Goal: Information Seeking & Learning: Learn about a topic

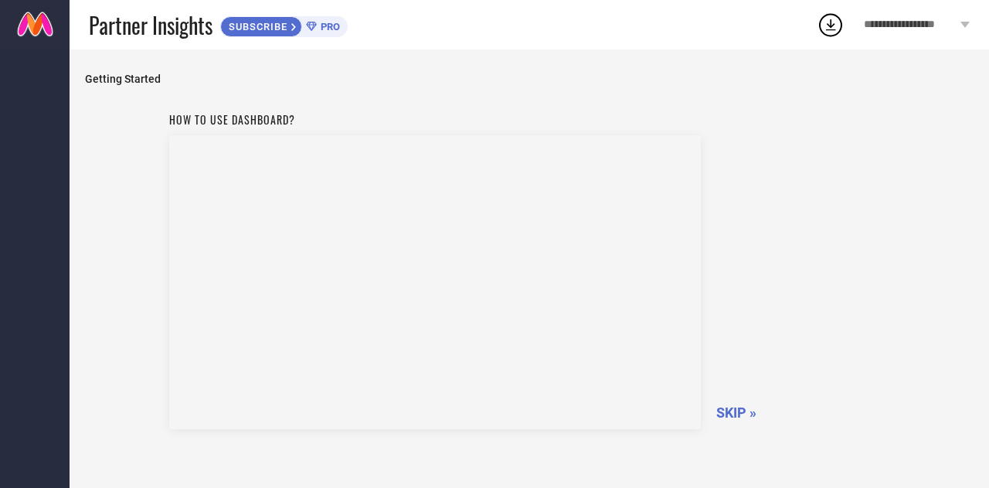
click at [740, 411] on span "SKIP »" at bounding box center [736, 412] width 40 height 16
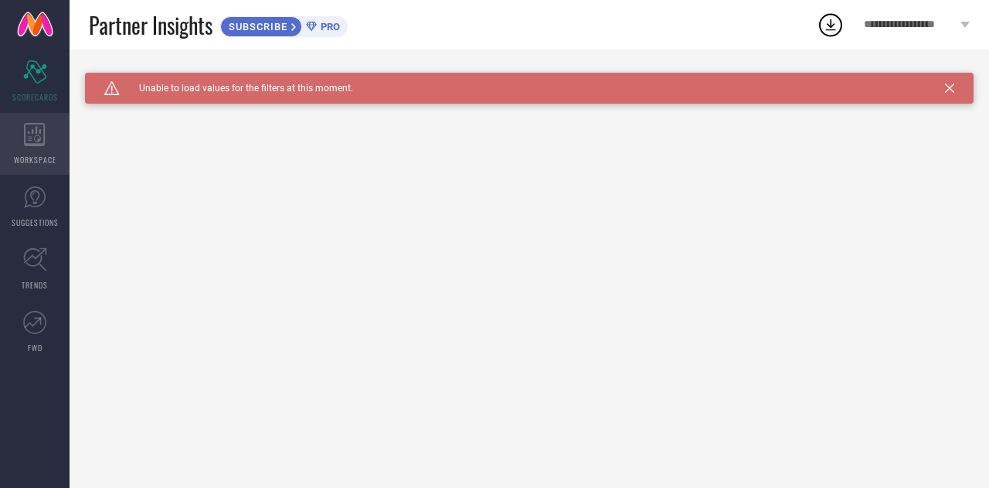
click at [33, 148] on div "WORKSPACE" at bounding box center [35, 144] width 70 height 62
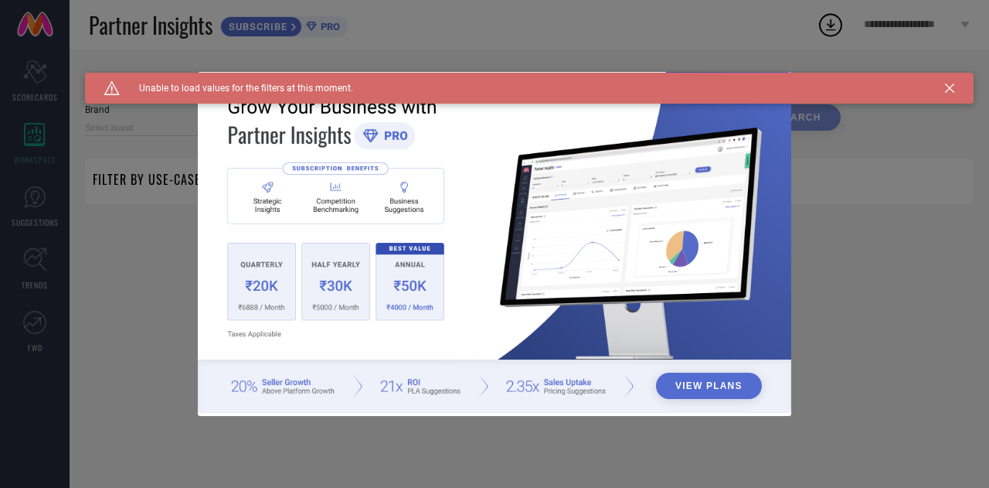
type input "1 STOP FASHION"
type input "All"
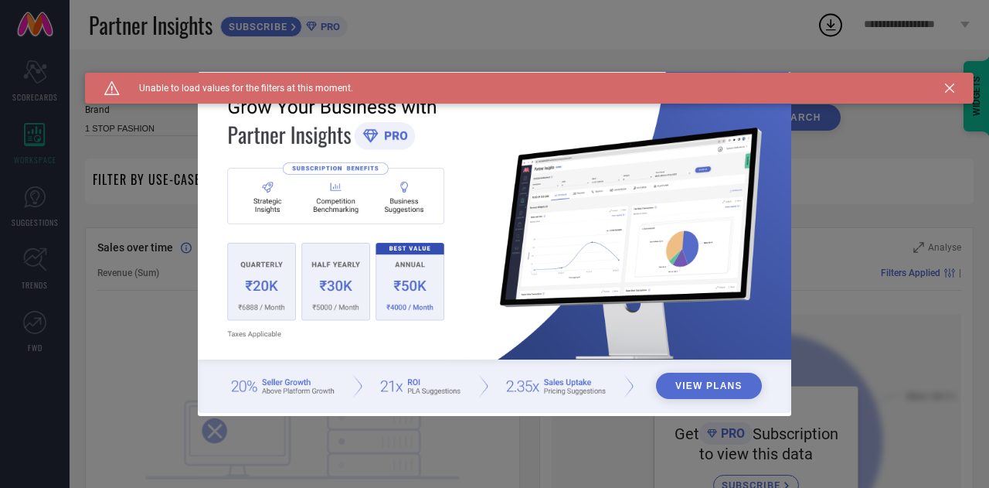
click at [954, 88] on icon at bounding box center [949, 87] width 9 height 9
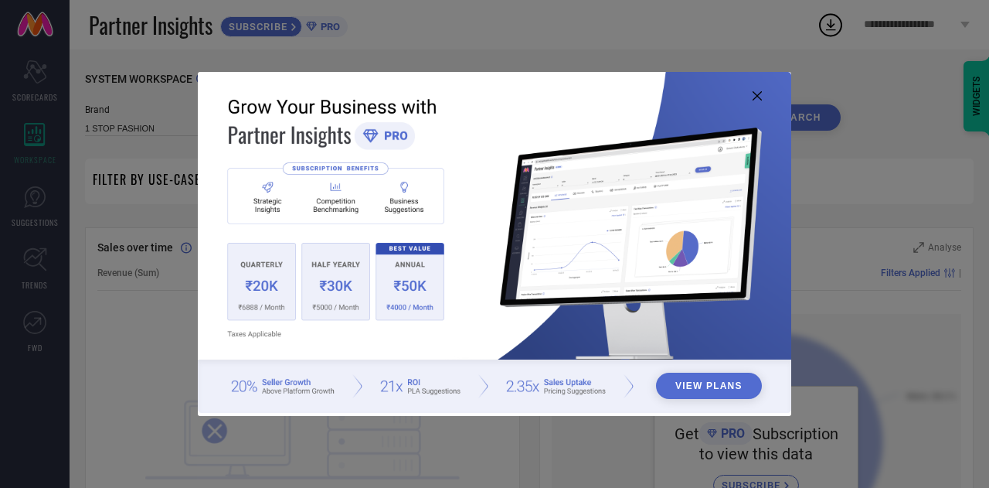
click at [759, 96] on icon at bounding box center [757, 95] width 9 height 9
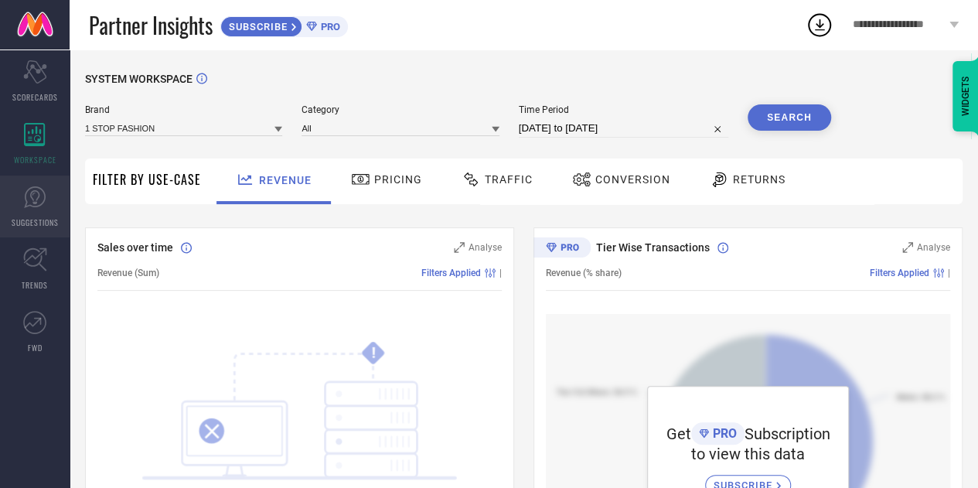
click at [29, 201] on icon at bounding box center [34, 196] width 23 height 23
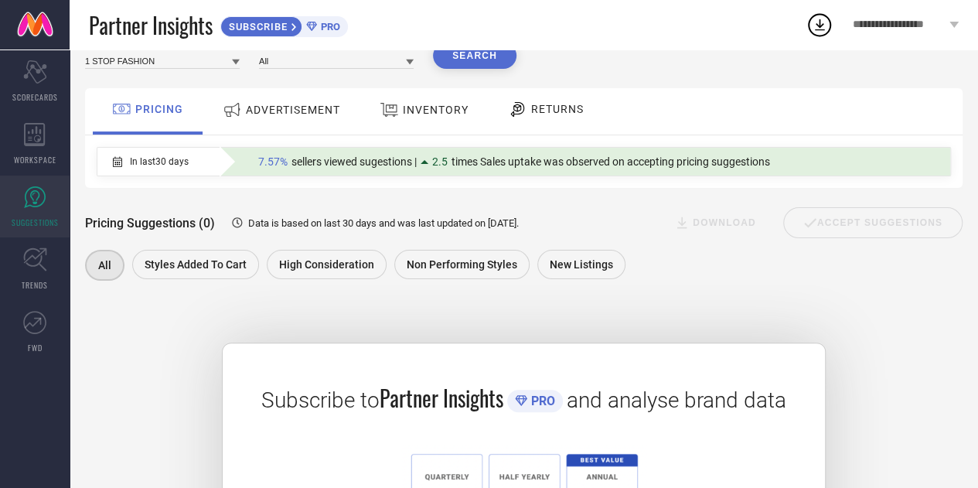
scroll to position [66, 0]
click at [289, 115] on span "ADVERTISEMENT" at bounding box center [293, 110] width 94 height 12
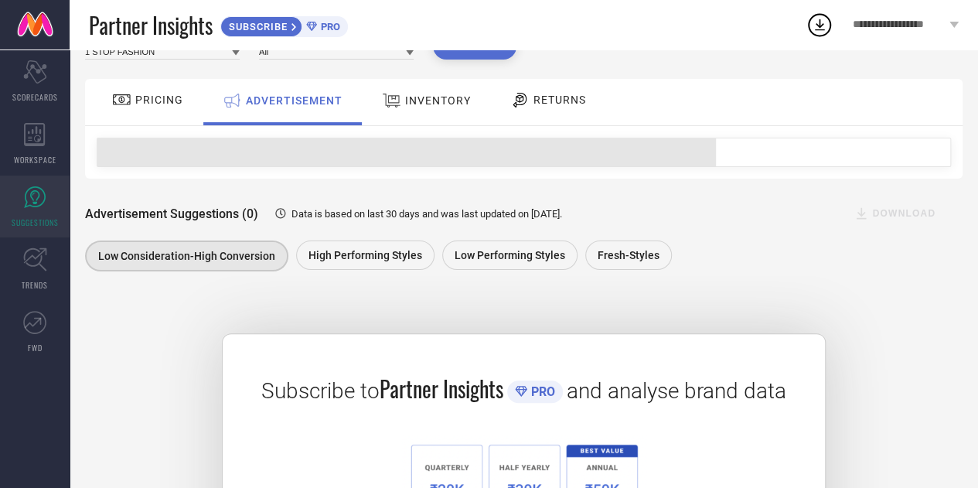
scroll to position [76, 0]
click at [451, 100] on span "INVENTORY" at bounding box center [438, 101] width 66 height 12
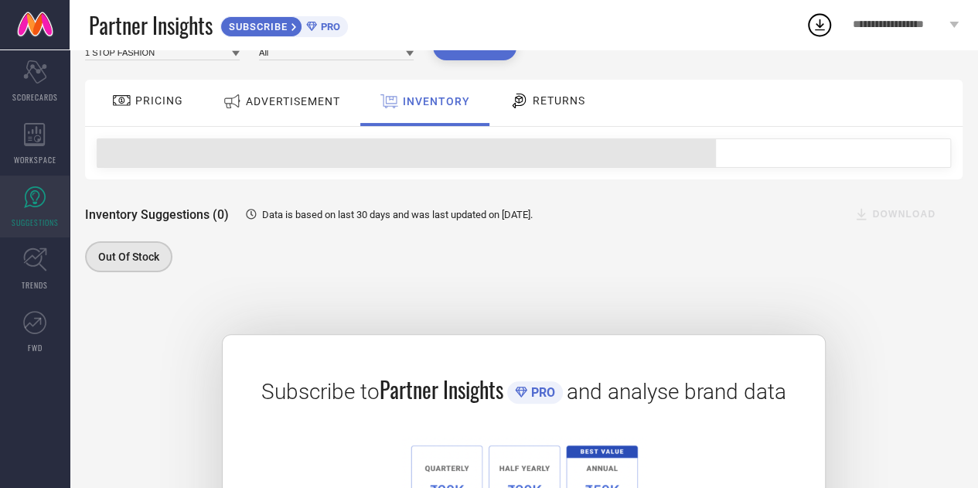
click at [540, 101] on span "RETURNS" at bounding box center [558, 100] width 53 height 12
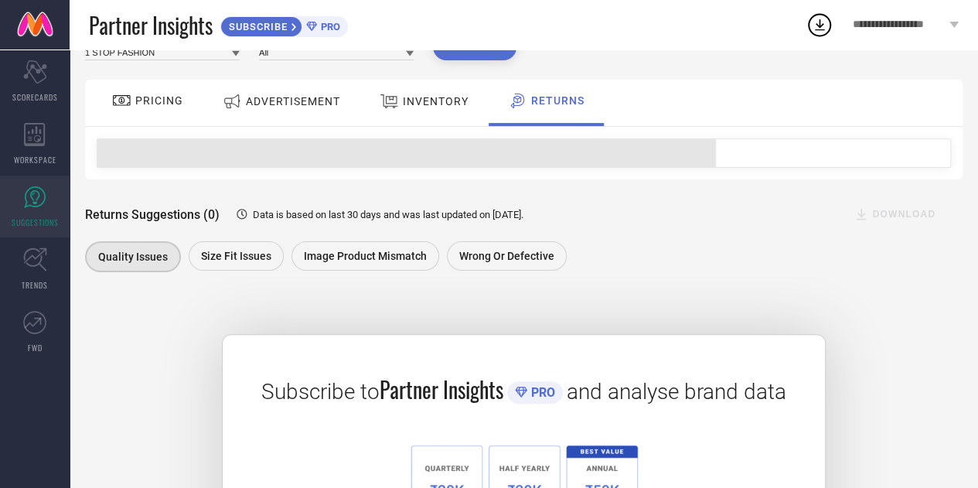
click at [133, 110] on div at bounding box center [123, 100] width 23 height 19
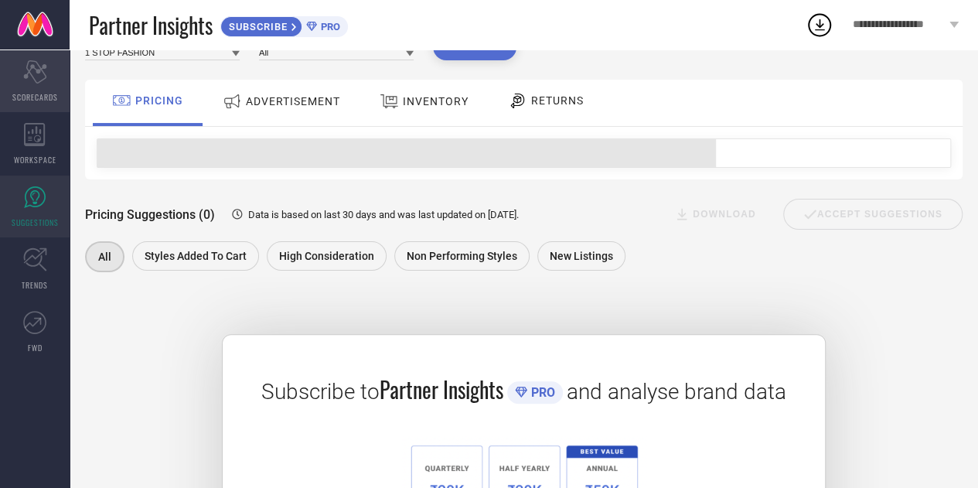
click at [31, 75] on icon at bounding box center [34, 71] width 23 height 23
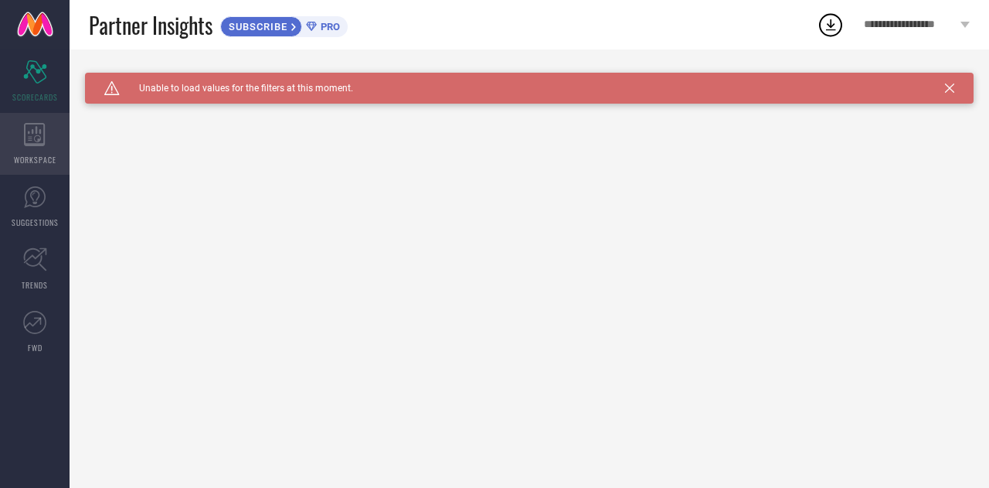
click at [37, 137] on icon at bounding box center [35, 134] width 22 height 23
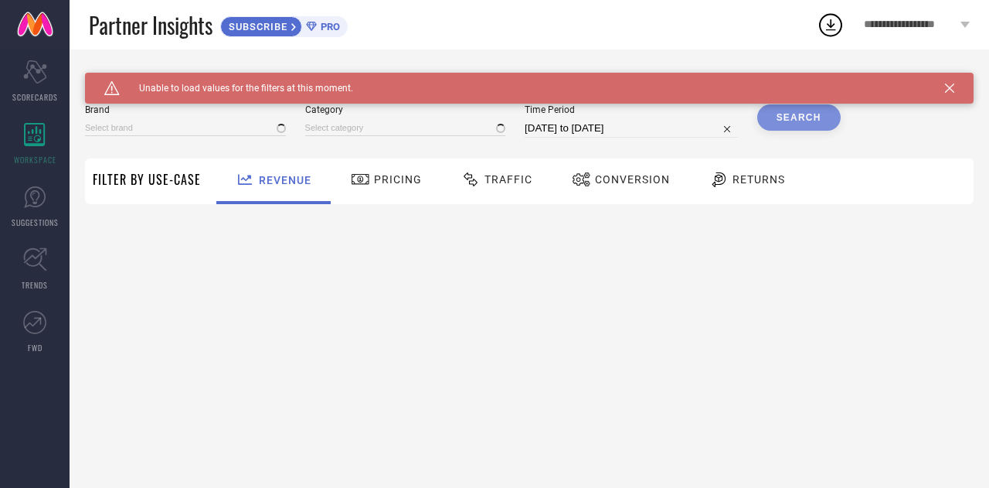
type input "1 STOP FASHION"
type input "All"
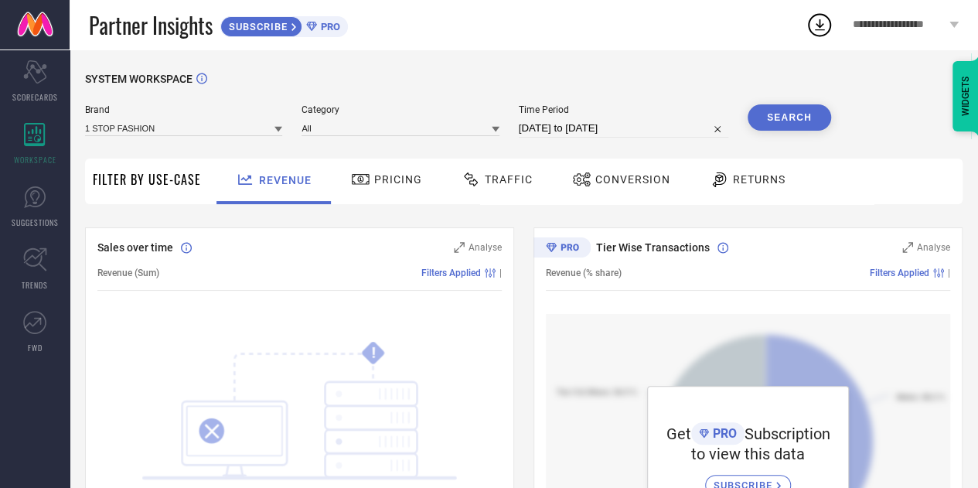
click at [502, 177] on span "Traffic" at bounding box center [509, 179] width 48 height 12
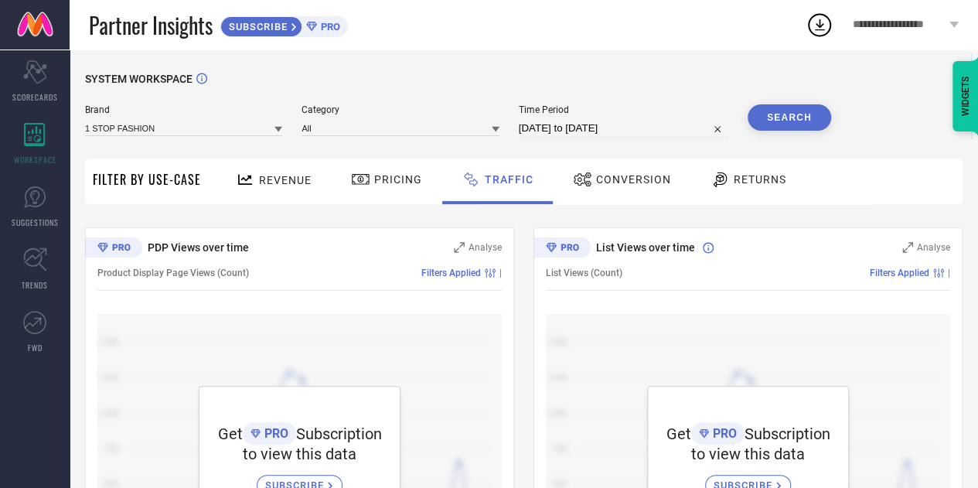
click at [635, 174] on span "Conversion" at bounding box center [633, 179] width 75 height 12
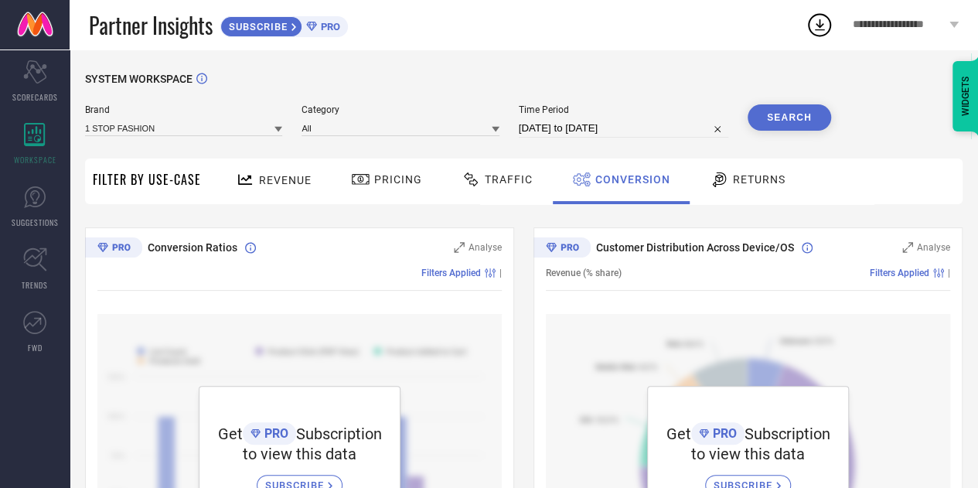
click at [737, 176] on span "Returns" at bounding box center [759, 179] width 53 height 12
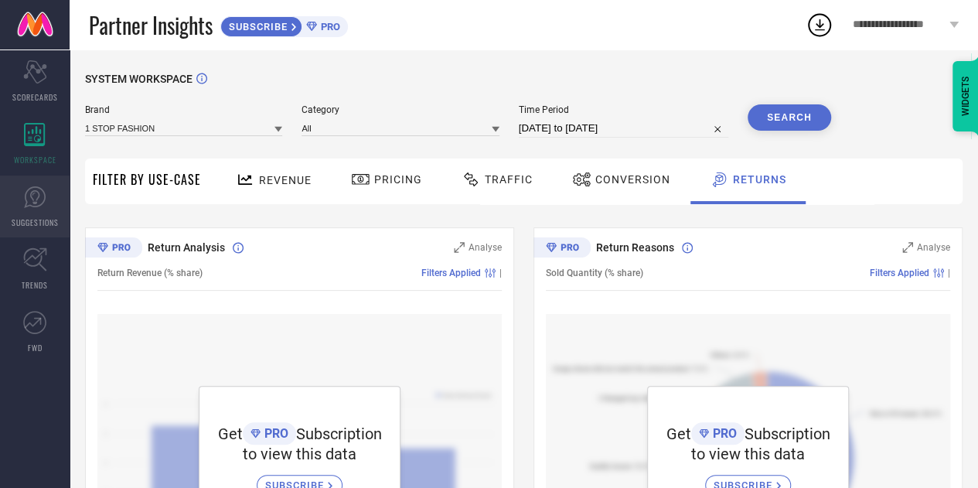
click at [30, 194] on icon at bounding box center [34, 197] width 9 height 14
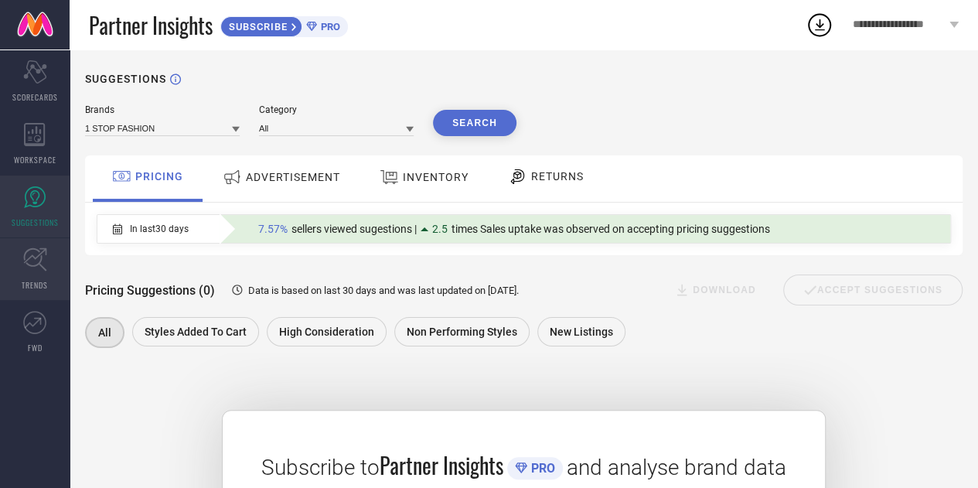
click at [35, 267] on icon at bounding box center [35, 259] width 24 height 24
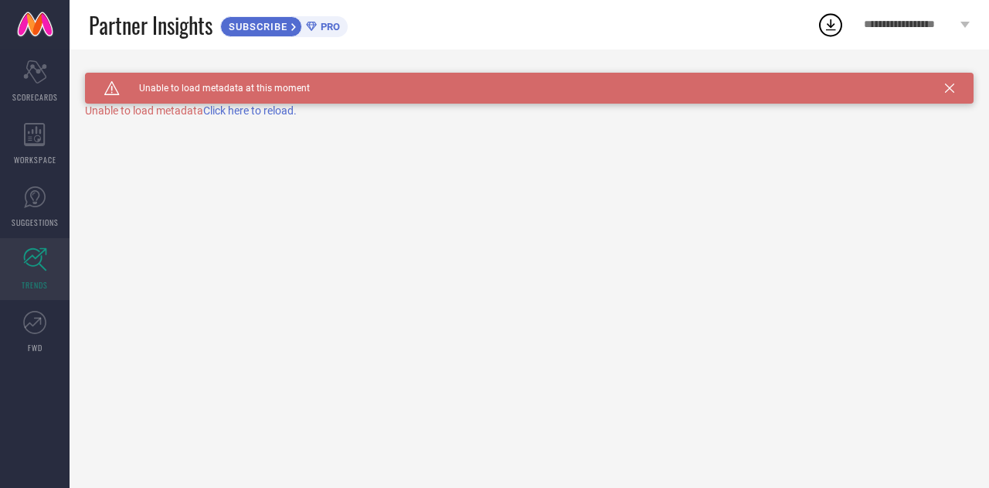
click at [260, 114] on span "Click here to reload." at bounding box center [250, 110] width 94 height 12
click at [42, 328] on icon at bounding box center [34, 322] width 23 height 23
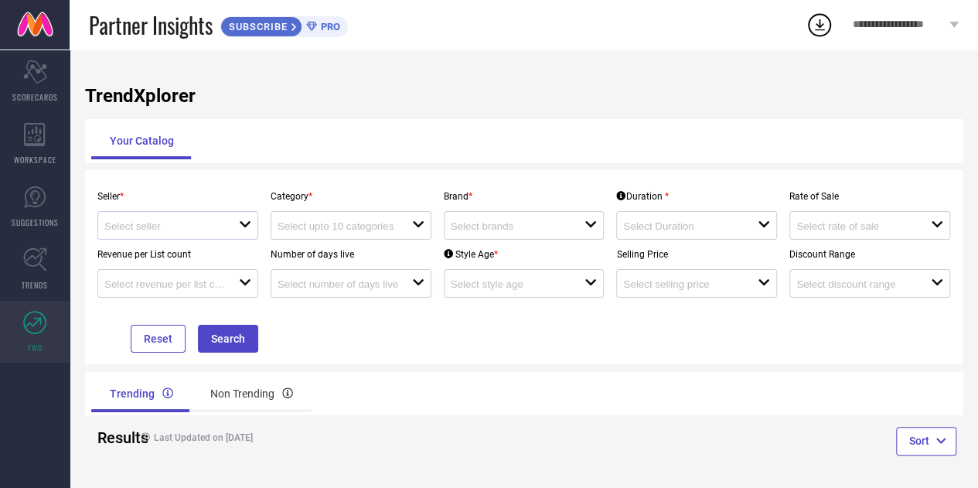
click at [243, 222] on icon "open" at bounding box center [245, 224] width 12 height 12
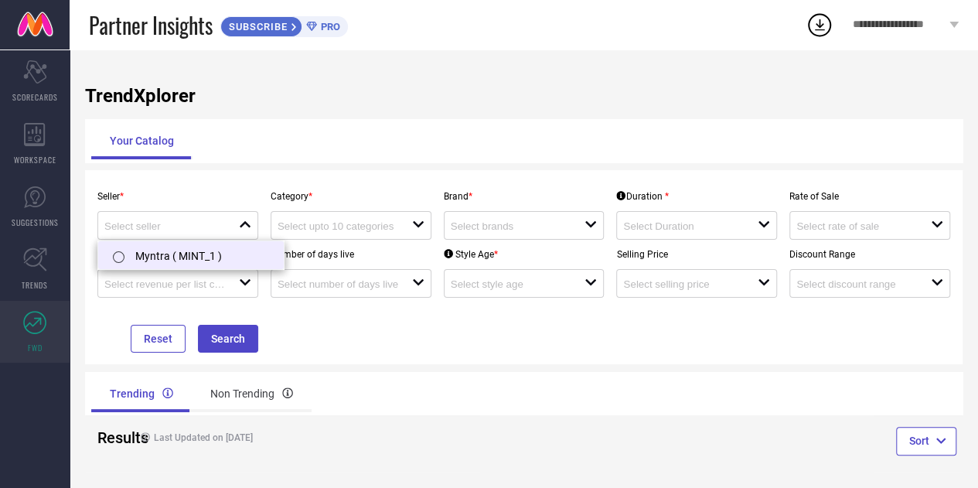
click at [185, 256] on li "Myntra ( MINT_1 )" at bounding box center [190, 255] width 185 height 28
type input "Myntra ( MINT_1 )"
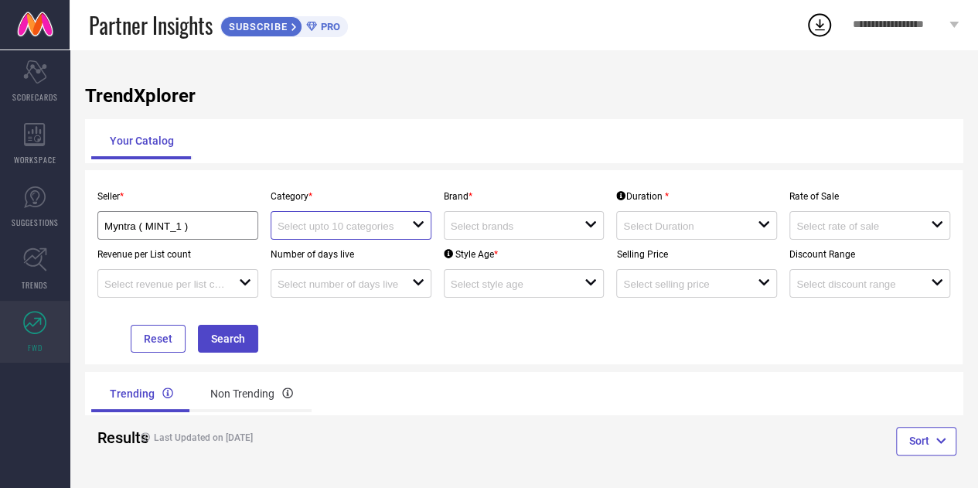
click at [367, 221] on input at bounding box center [337, 226] width 121 height 12
click at [397, 144] on div "Your Catalog" at bounding box center [523, 140] width 865 height 37
click at [360, 216] on div "open" at bounding box center [350, 225] width 161 height 29
click at [338, 258] on div "No results found" at bounding box center [350, 253] width 161 height 26
click at [342, 234] on div "close" at bounding box center [350, 225] width 161 height 29
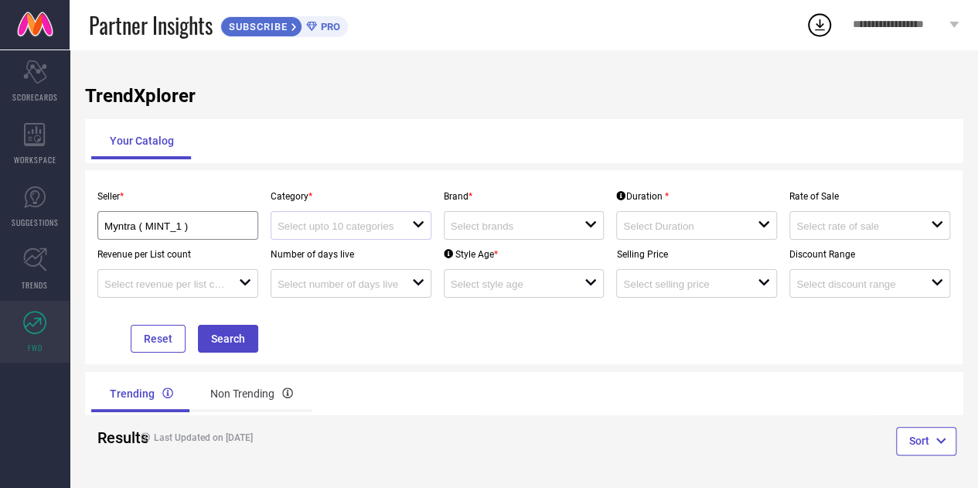
click at [342, 234] on div "open" at bounding box center [350, 225] width 161 height 29
click at [342, 234] on div "close" at bounding box center [350, 225] width 161 height 29
click at [493, 216] on div "open" at bounding box center [524, 225] width 161 height 29
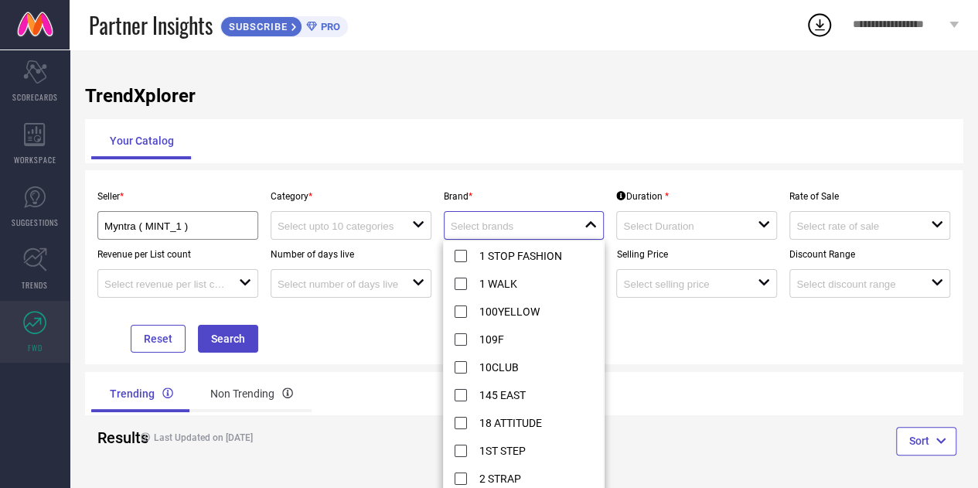
click at [489, 231] on input at bounding box center [511, 226] width 121 height 12
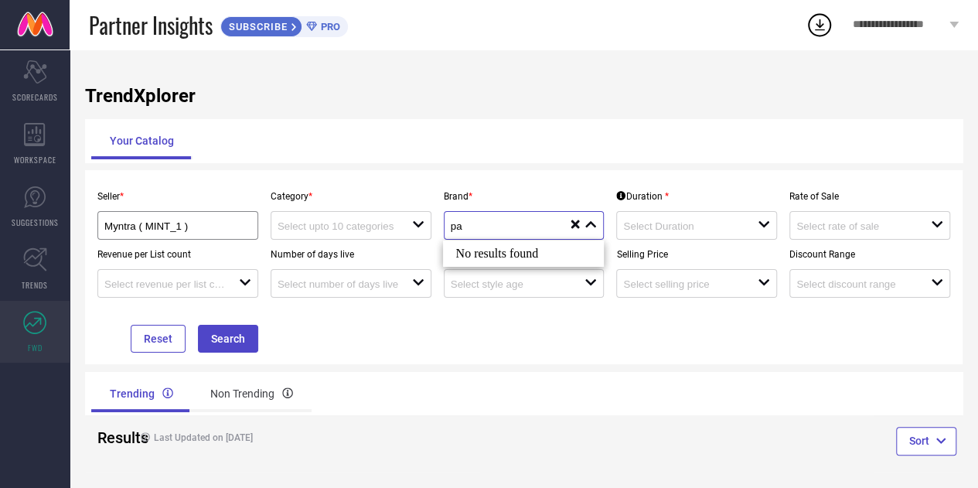
type input "p"
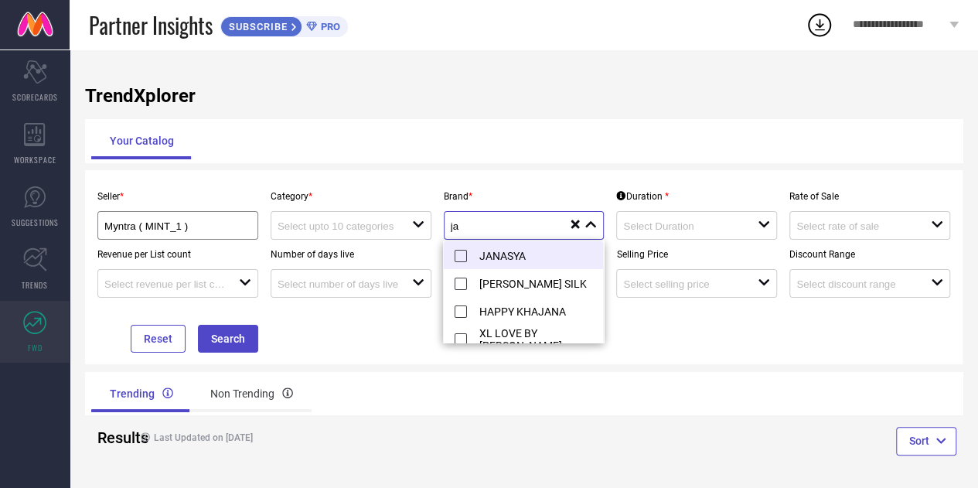
type input "j"
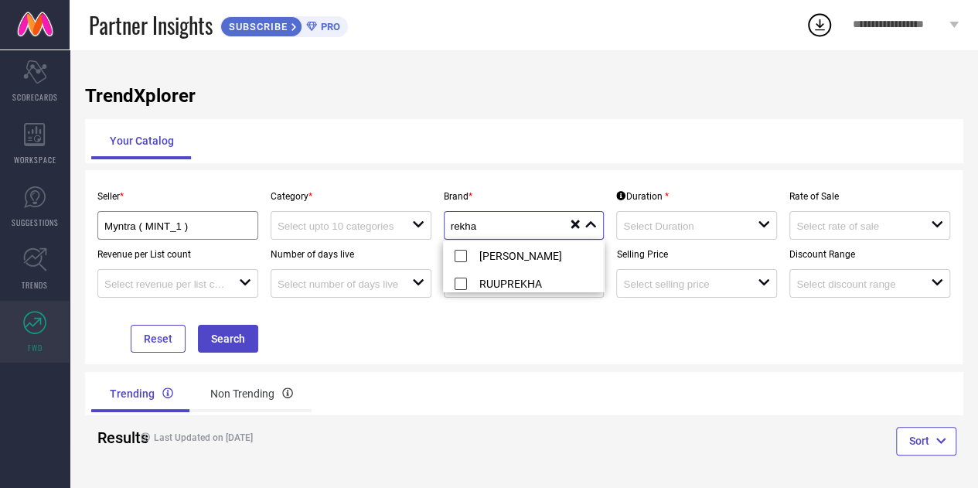
type input "rekha"
click at [461, 254] on li "REKHA MANIYAR" at bounding box center [536, 255] width 185 height 28
click at [586, 319] on div "Seller * Myntra ( MINT_1 ) Category * open Brand * rekha reset Duration * open …" at bounding box center [523, 267] width 865 height 171
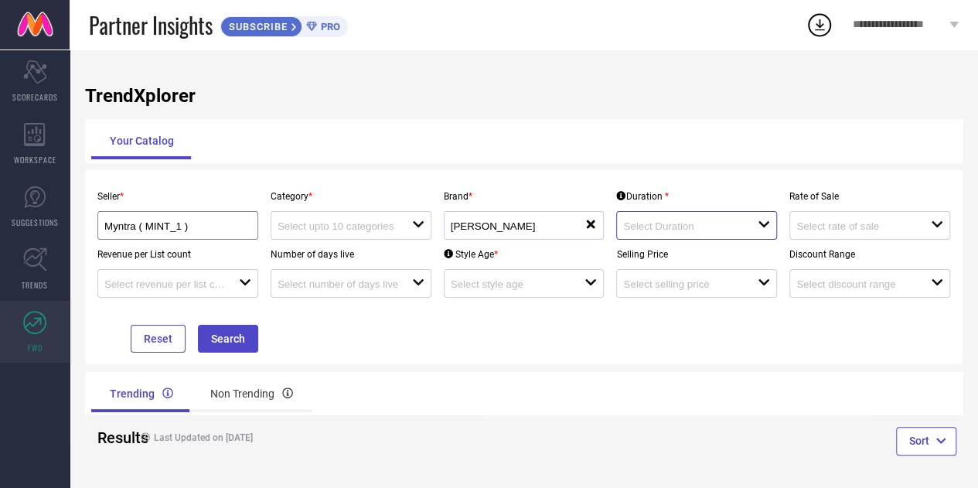
click at [696, 223] on input at bounding box center [683, 226] width 121 height 12
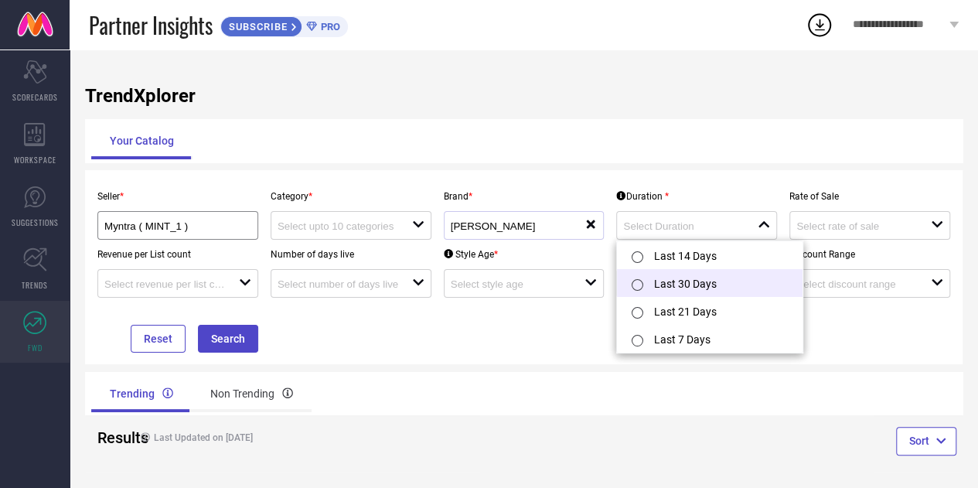
click at [638, 281] on input "radio" at bounding box center [637, 285] width 12 height 12
type input "Last 30 Days"
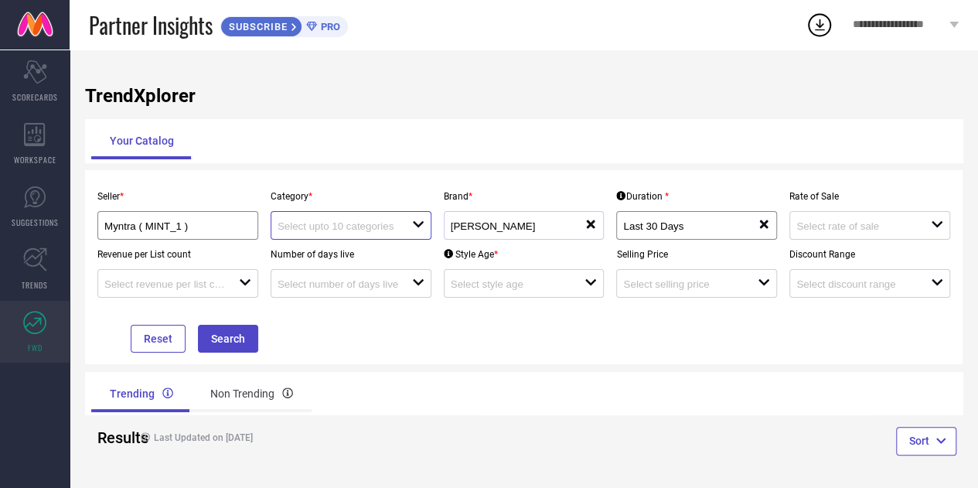
click at [370, 226] on input at bounding box center [337, 226] width 121 height 12
click at [318, 255] on div "No results found" at bounding box center [350, 253] width 161 height 26
click at [233, 346] on button "Search" at bounding box center [228, 339] width 60 height 28
click at [189, 218] on div "Myntra ( MINT_1 )" at bounding box center [177, 225] width 161 height 29
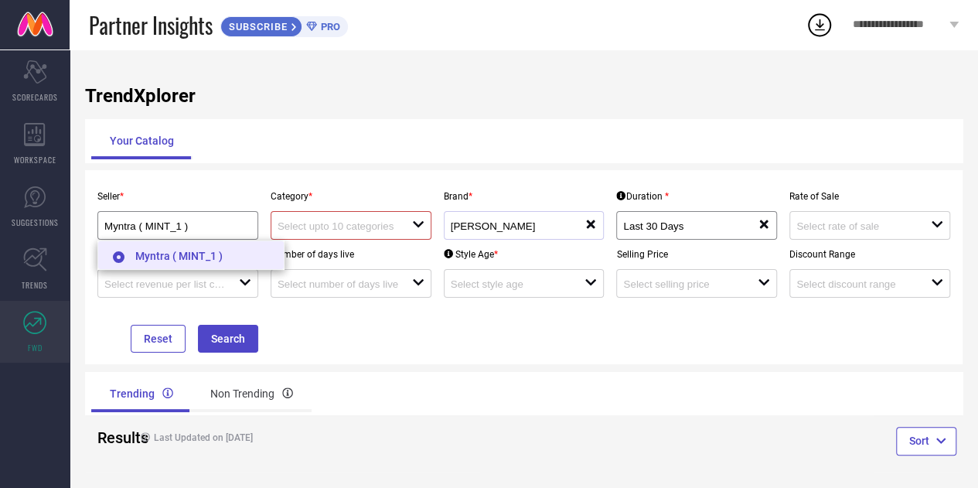
click at [187, 258] on li "Myntra ( MINT_1 )" at bounding box center [190, 255] width 185 height 28
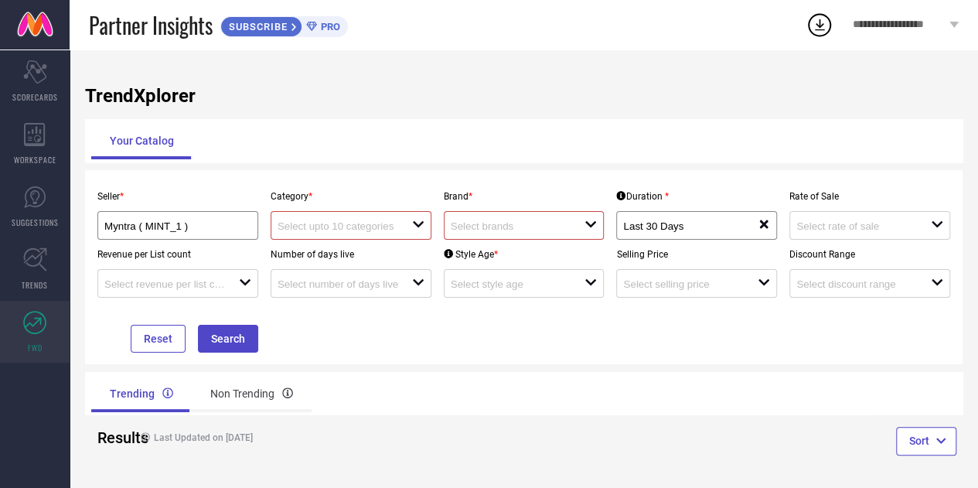
click at [488, 228] on input at bounding box center [511, 226] width 121 height 12
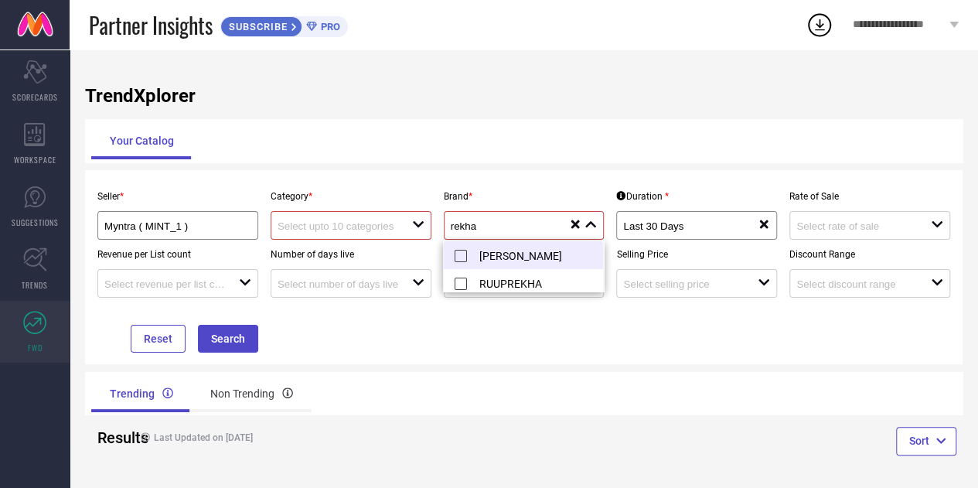
type input "rekha"
click at [459, 255] on li "REKHA MANIYAR" at bounding box center [536, 255] width 185 height 28
click at [455, 333] on div "Seller * Myntra ( MINT_1 ) Category * open Brand * rekha reset Duration * Last …" at bounding box center [523, 267] width 865 height 171
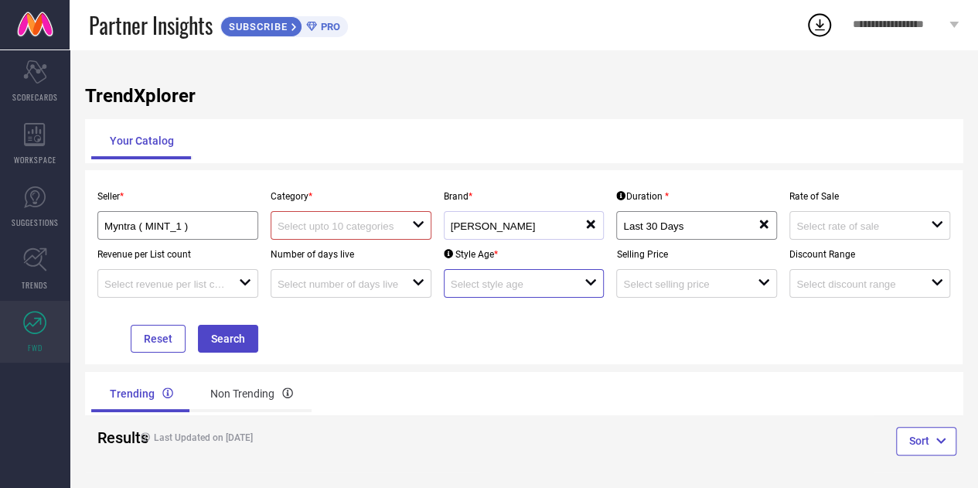
click at [498, 288] on input at bounding box center [511, 284] width 121 height 12
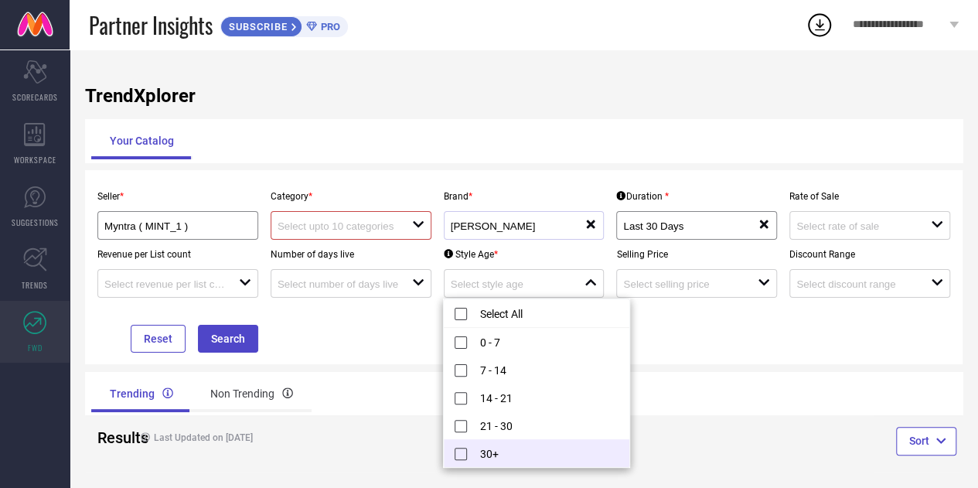
click at [461, 448] on li "30+" at bounding box center [536, 453] width 185 height 28
type input "30+"
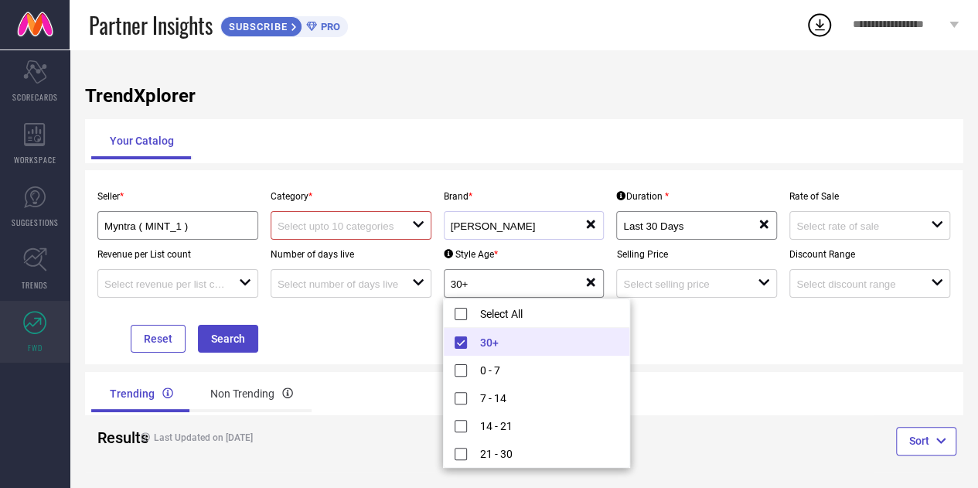
click at [402, 335] on div "Seller * Myntra ( MINT_1 ) Category * open Brand * REKHA MANIYAR reset Duration…" at bounding box center [523, 267] width 865 height 171
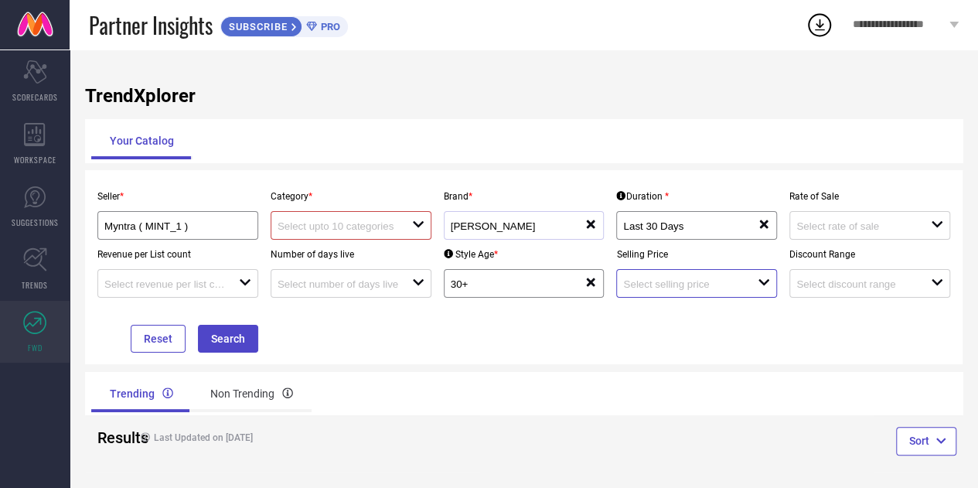
click at [691, 282] on input at bounding box center [683, 284] width 121 height 12
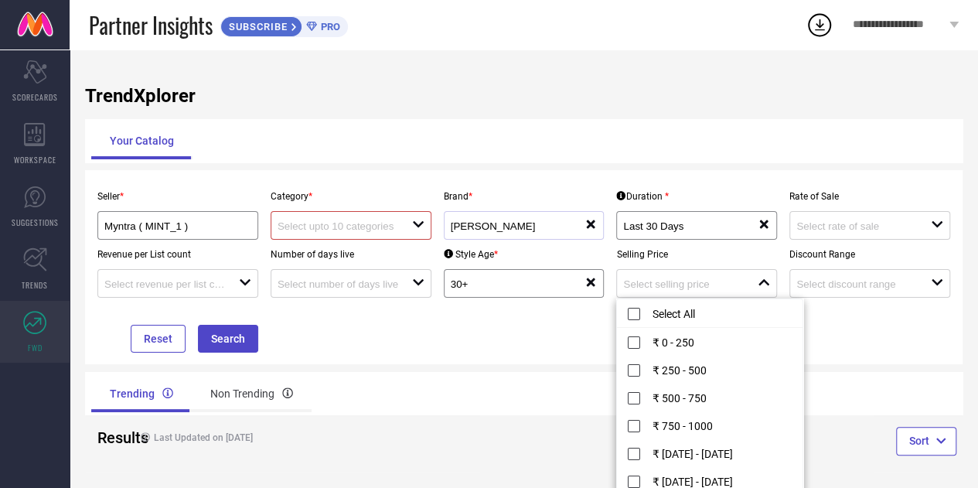
click at [857, 327] on div "Seller * Myntra ( MINT_1 ) Category * open Brand * REKHA MANIYAR reset Duration…" at bounding box center [523, 267] width 865 height 171
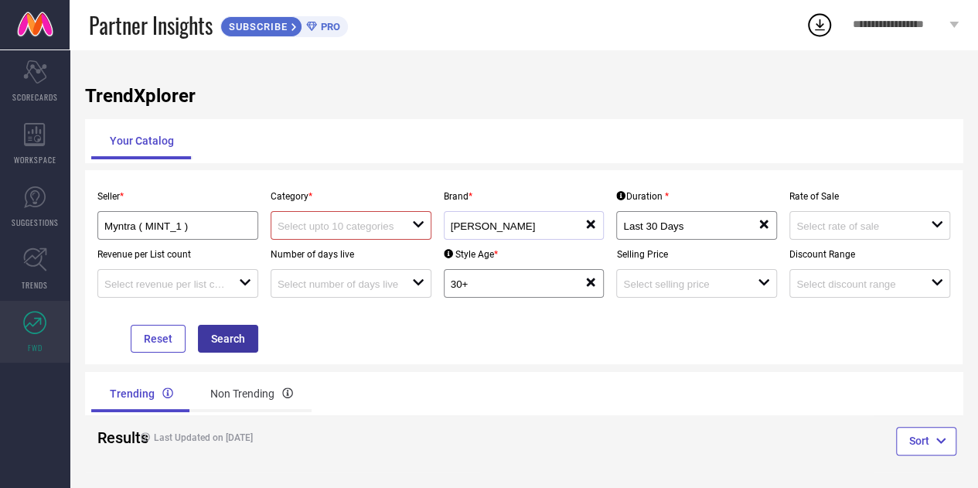
click at [225, 334] on button "Search" at bounding box center [228, 339] width 60 height 28
click at [375, 223] on input at bounding box center [337, 226] width 121 height 12
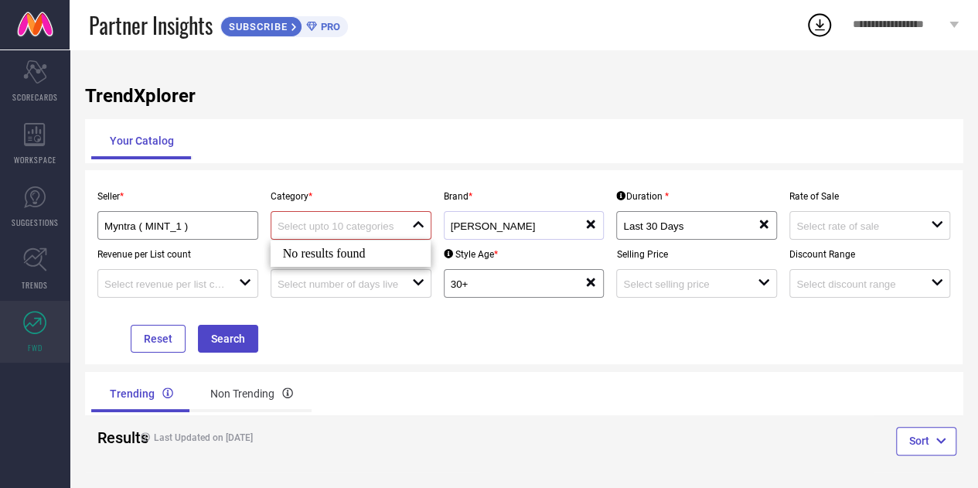
click at [591, 223] on icon at bounding box center [591, 224] width 9 height 9
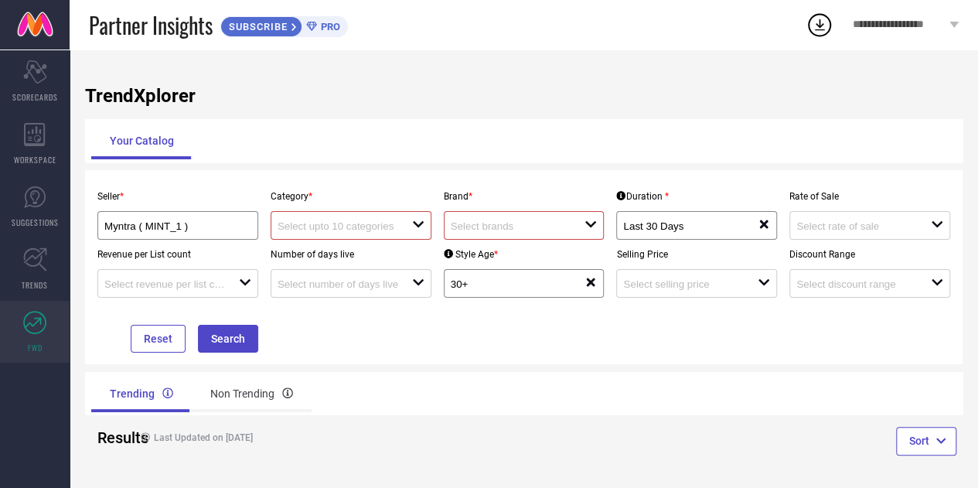
click at [345, 231] on input at bounding box center [337, 226] width 121 height 12
click at [196, 223] on input "Myntra ( MINT_1 )" at bounding box center [170, 226] width 132 height 12
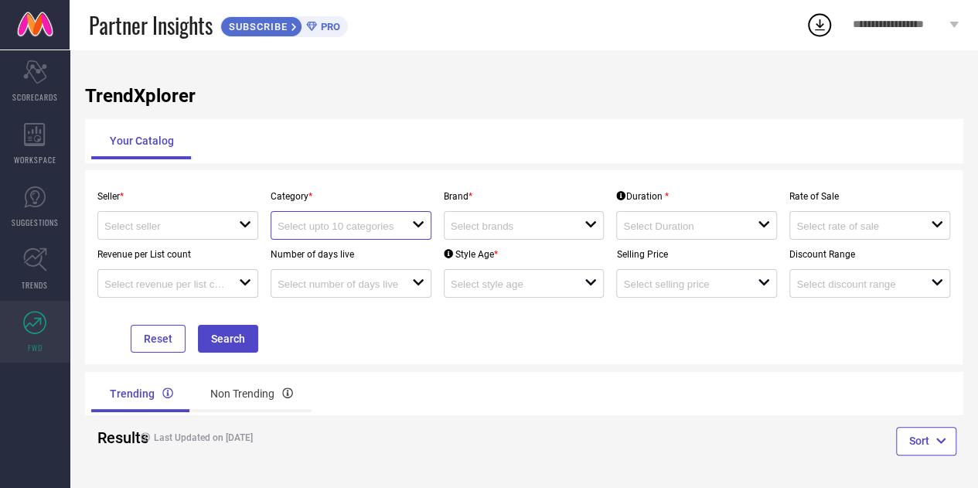
click at [349, 223] on input at bounding box center [337, 226] width 121 height 12
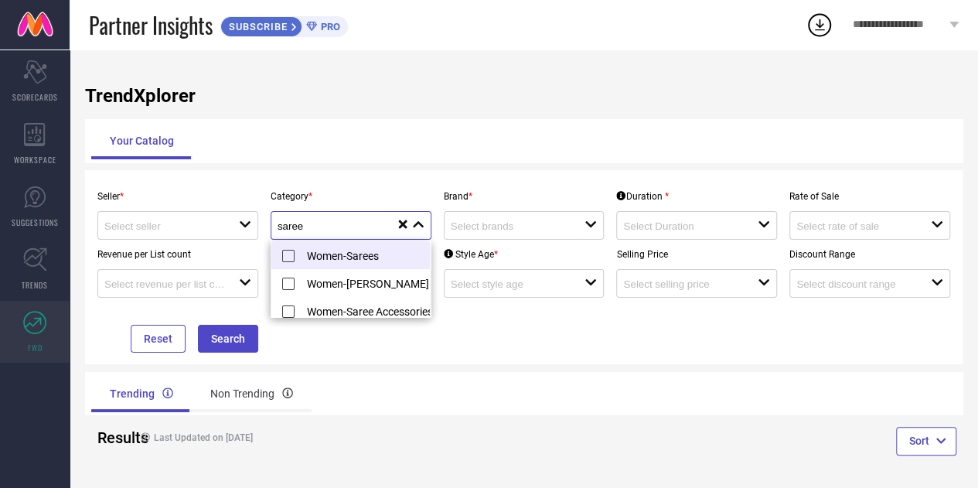
type input "saree"
click at [286, 256] on li "Women-Sarees" at bounding box center [363, 255] width 185 height 28
click at [492, 328] on div "Seller * open Category * saree reset Brand * open Duration * open Rate of Sale …" at bounding box center [523, 267] width 865 height 171
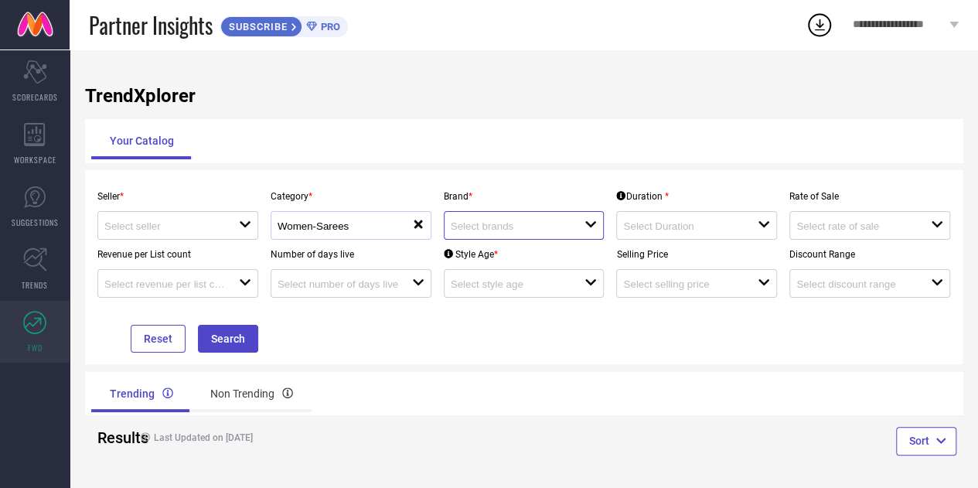
click at [533, 226] on input at bounding box center [511, 226] width 121 height 12
type input "p"
type input "j"
type input "r"
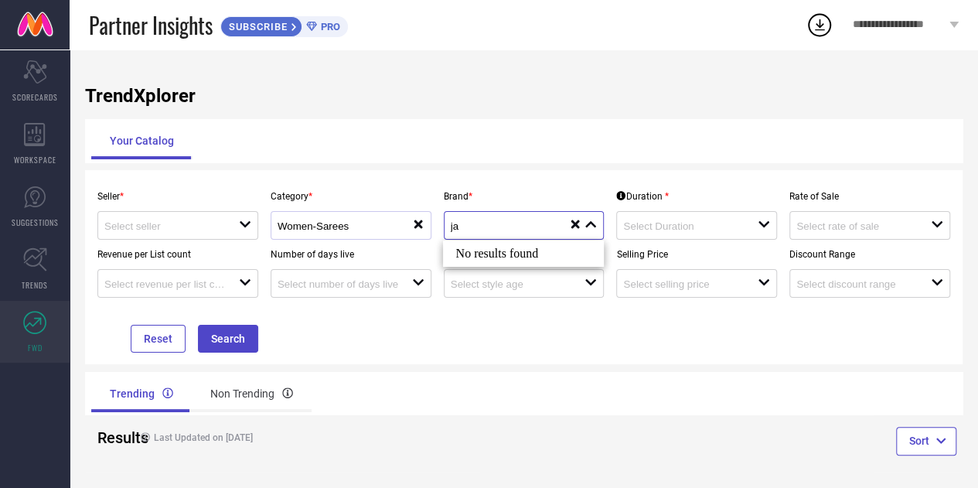
type input "j"
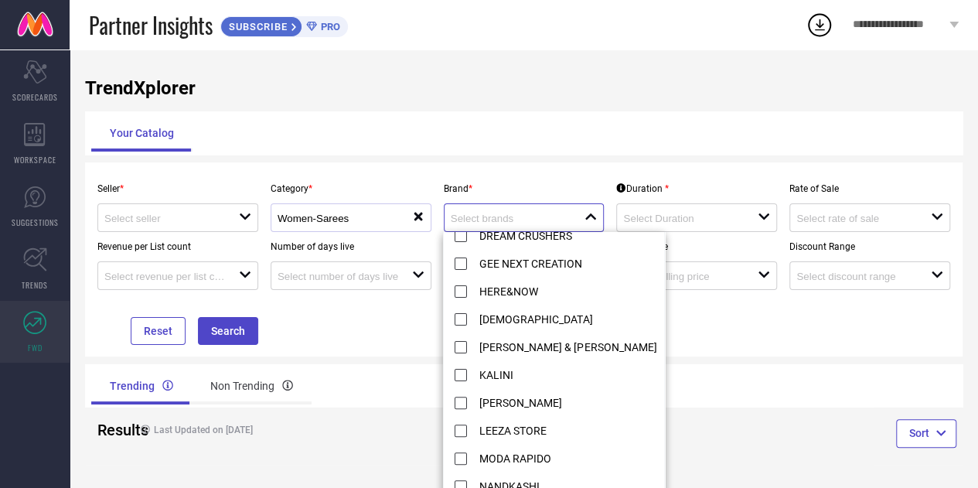
scroll to position [200, 0]
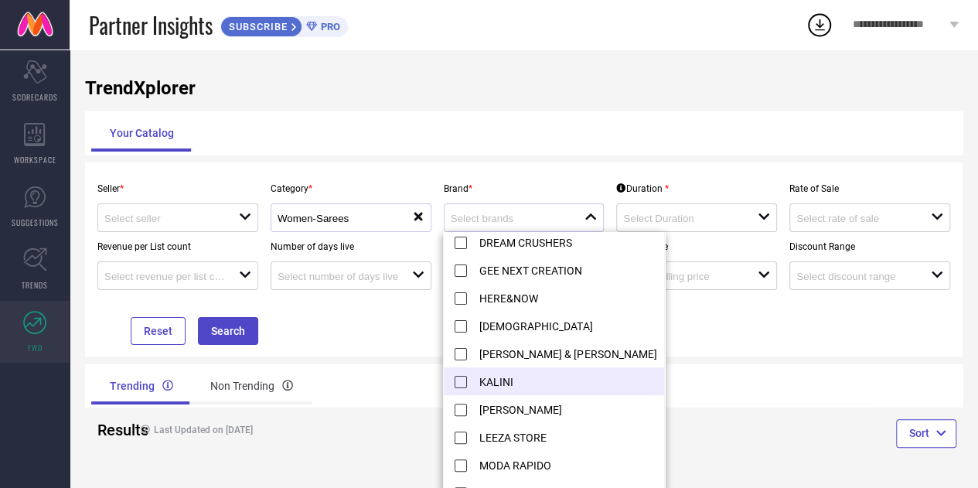
click at [461, 379] on li "KALINI" at bounding box center [554, 381] width 220 height 28
type input "KALINI"
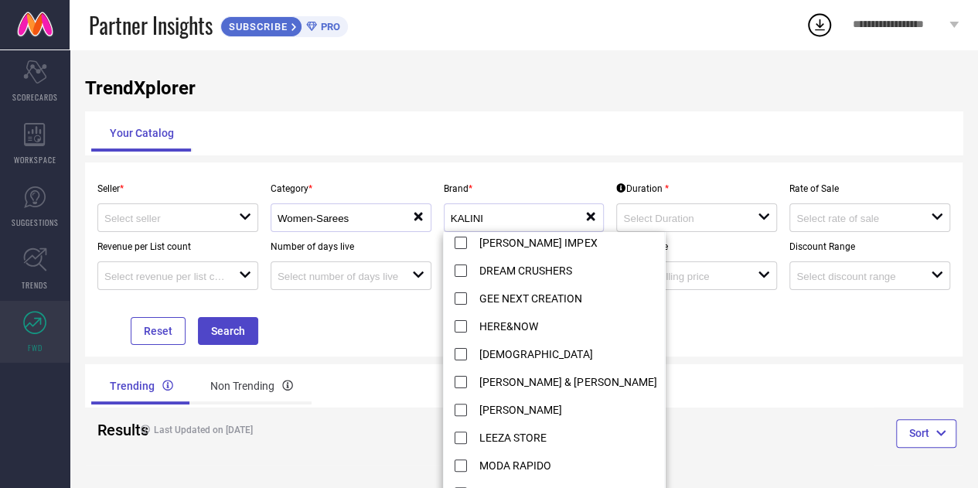
scroll to position [0, 0]
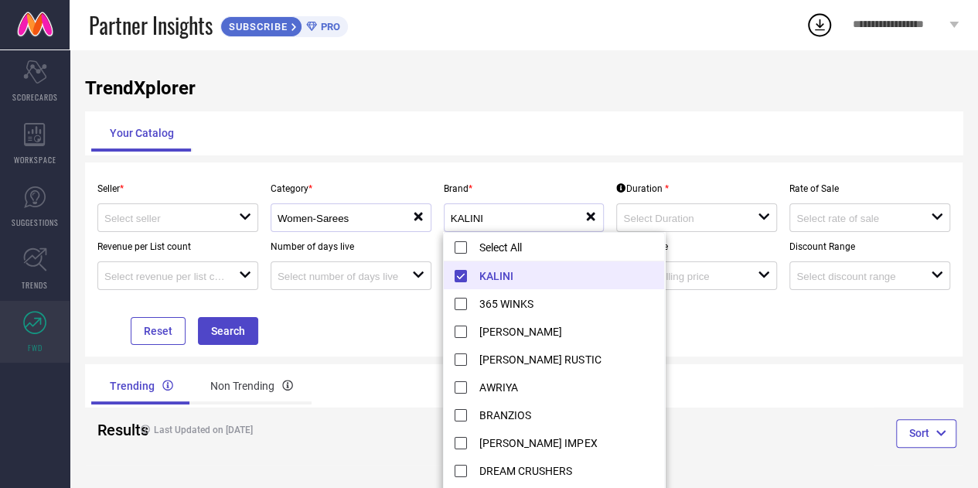
click at [369, 345] on div "Seller * open Category * Women-Sarees reset Brand * KALINI reset Duration * ope…" at bounding box center [523, 259] width 877 height 194
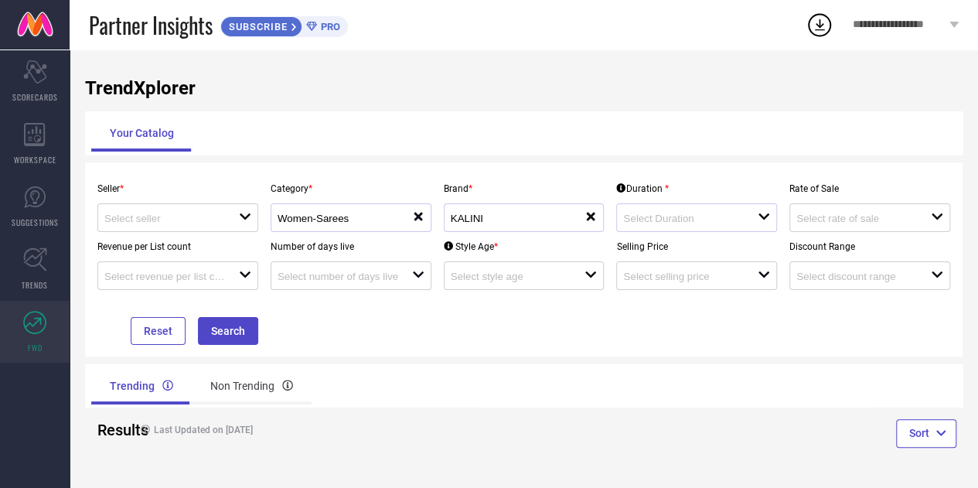
click at [708, 225] on div at bounding box center [690, 217] width 134 height 15
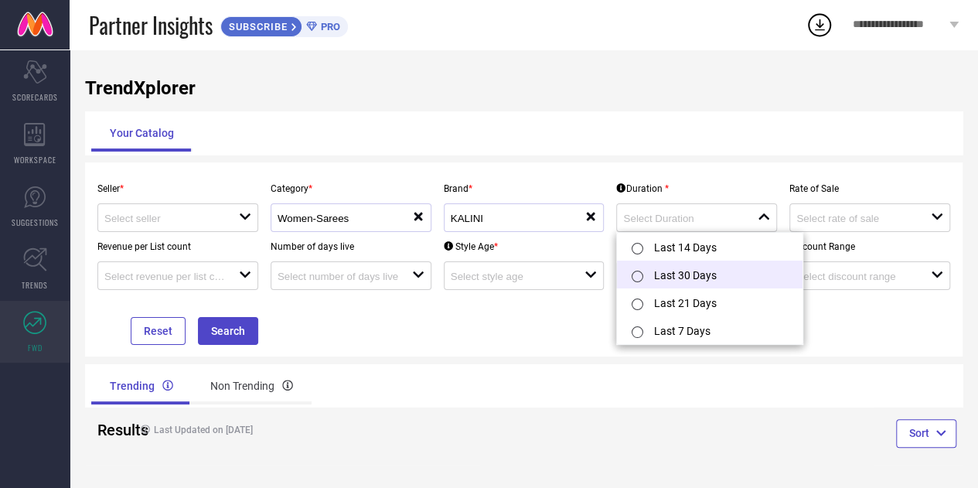
click at [634, 276] on input "radio" at bounding box center [637, 276] width 12 height 12
type input "Last 30 Days"
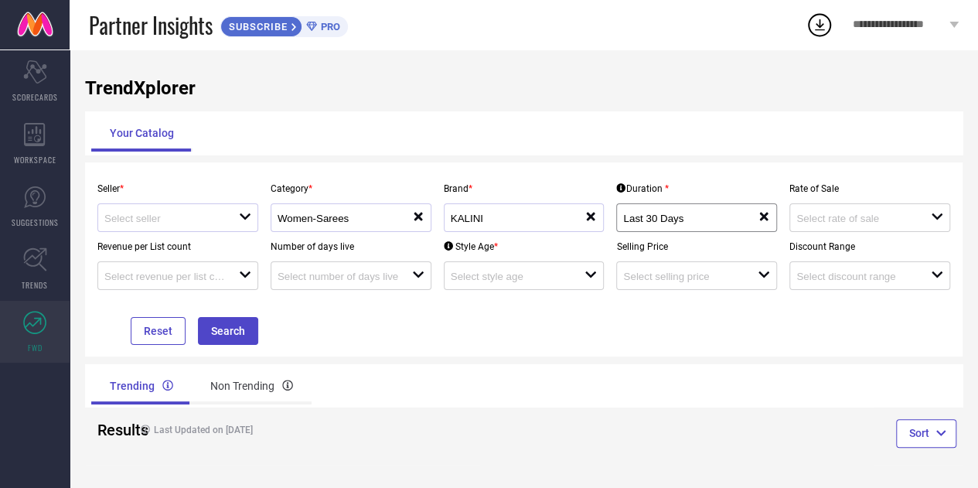
click at [227, 216] on div at bounding box center [171, 217] width 134 height 15
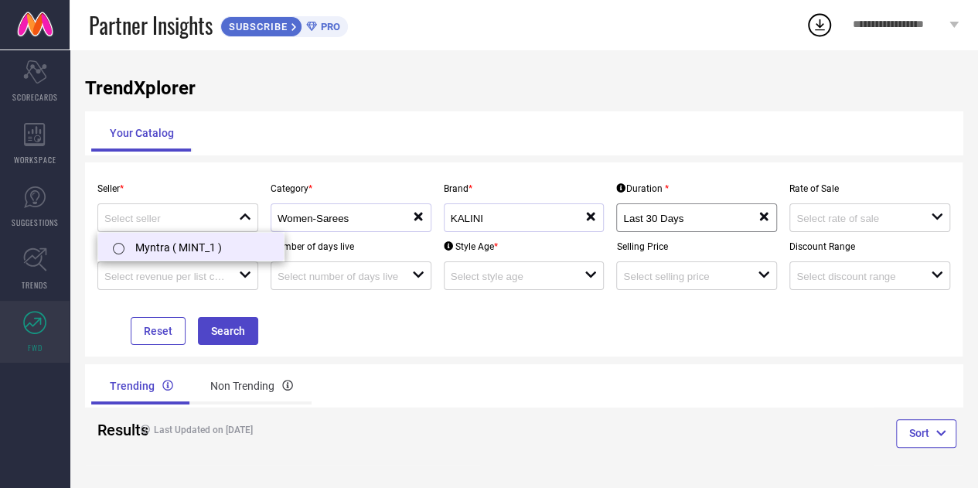
click at [191, 243] on li "Myntra ( MINT_1 )" at bounding box center [190, 247] width 185 height 28
type input "Myntra ( MINT_1 )"
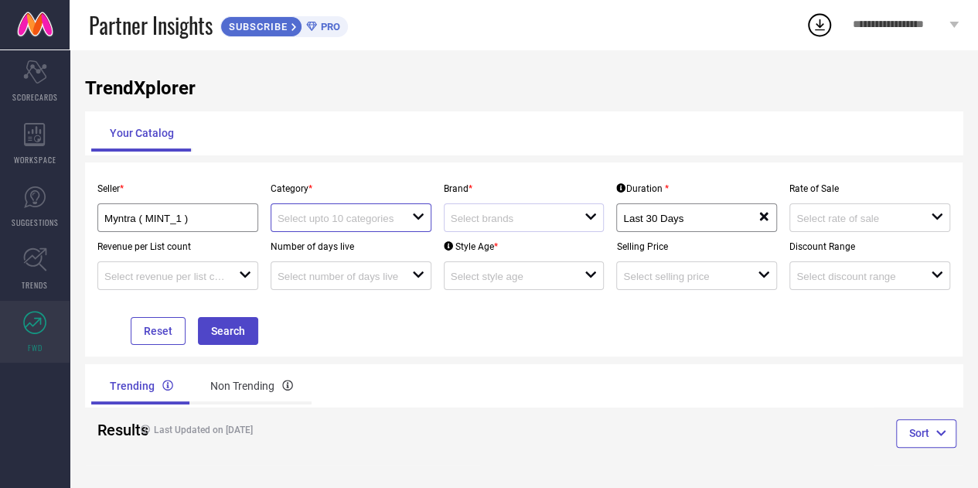
click at [366, 213] on input at bounding box center [337, 219] width 121 height 12
click at [498, 332] on div "Seller * Myntra ( MINT_1 ) Category * close Brand * open Duration * Last 30 Day…" at bounding box center [523, 259] width 865 height 171
click at [223, 328] on button "Search" at bounding box center [228, 331] width 60 height 28
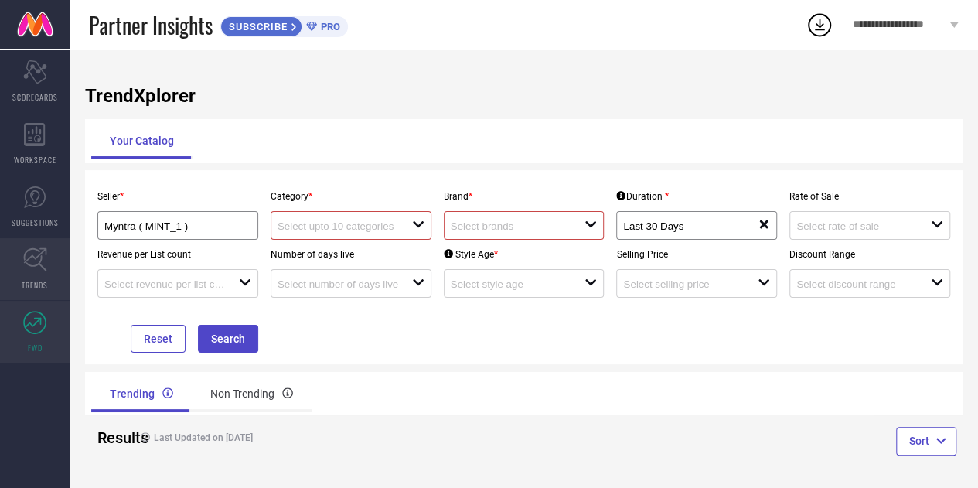
click at [36, 265] on icon at bounding box center [34, 259] width 23 height 23
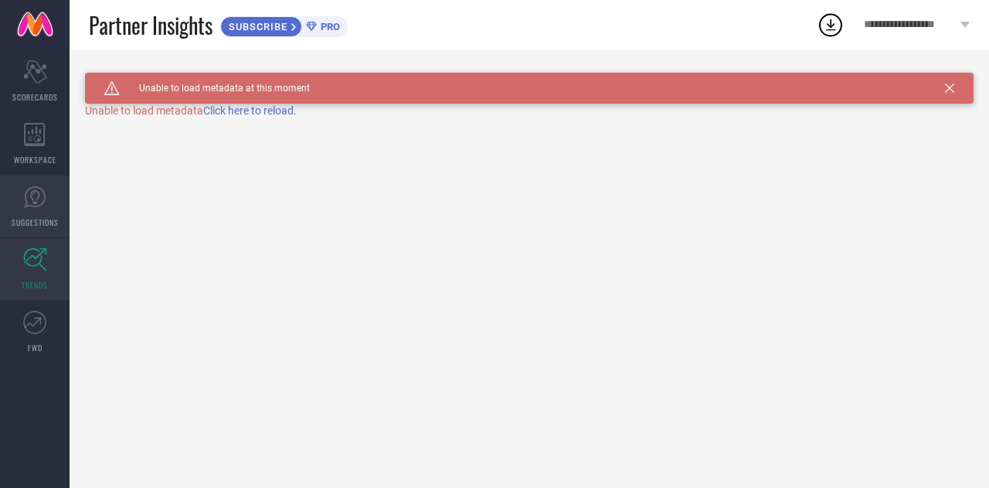
click at [22, 210] on link "SUGGESTIONS" at bounding box center [35, 206] width 70 height 62
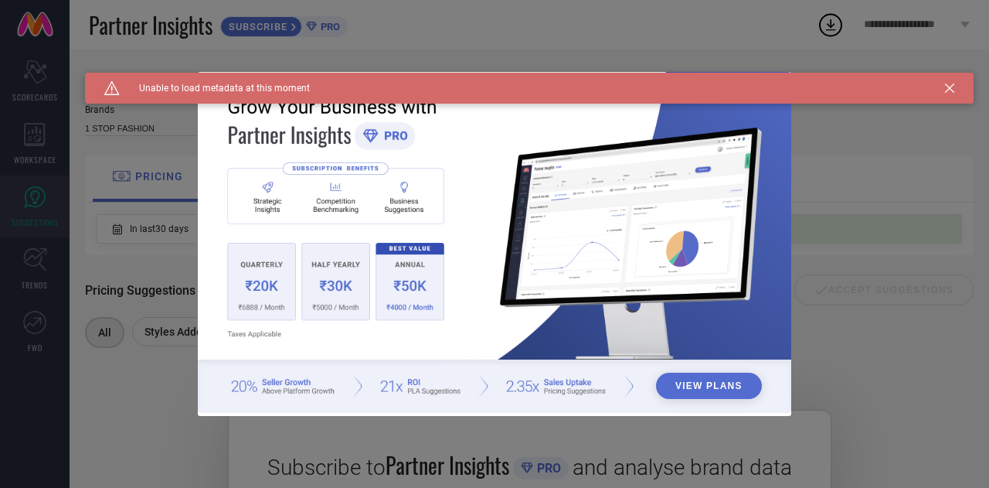
click at [956, 85] on div "Caution Created with Sketch. Unable to load metadata at this moment" at bounding box center [529, 88] width 889 height 31
click at [951, 86] on icon at bounding box center [949, 87] width 9 height 9
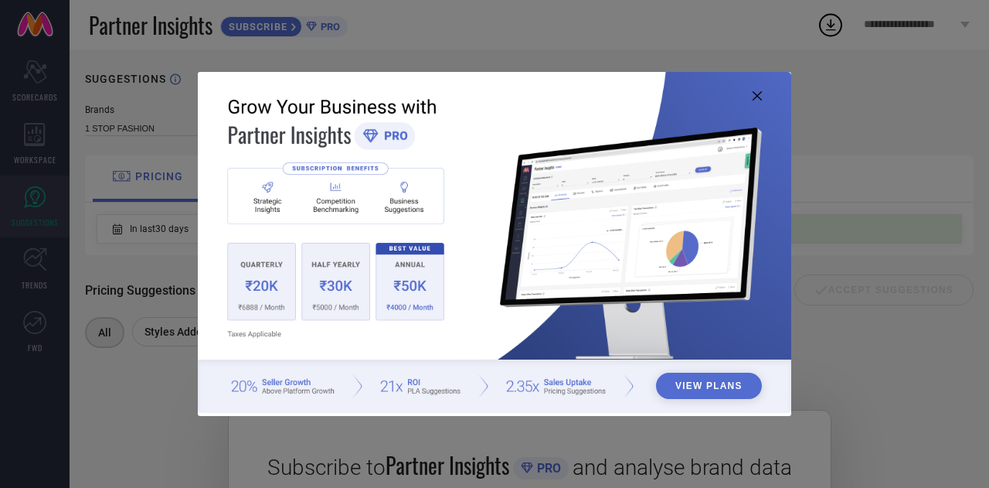
click at [755, 97] on icon at bounding box center [757, 95] width 9 height 9
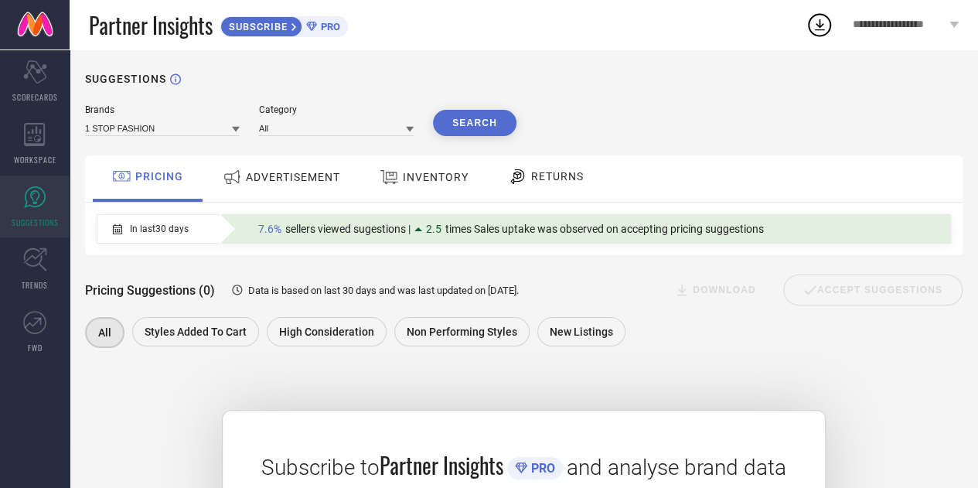
click at [438, 180] on span "INVENTORY" at bounding box center [436, 177] width 66 height 12
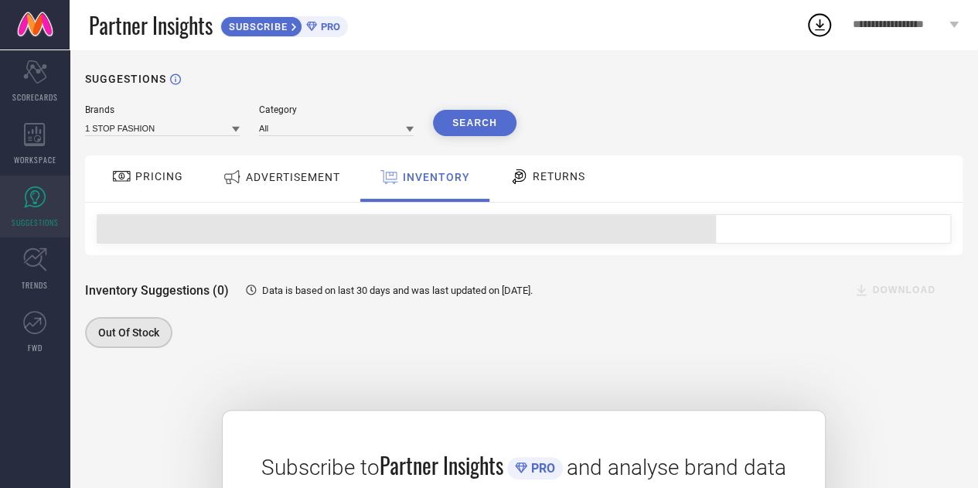
click at [284, 179] on span "ADVERTISEMENT" at bounding box center [293, 177] width 94 height 12
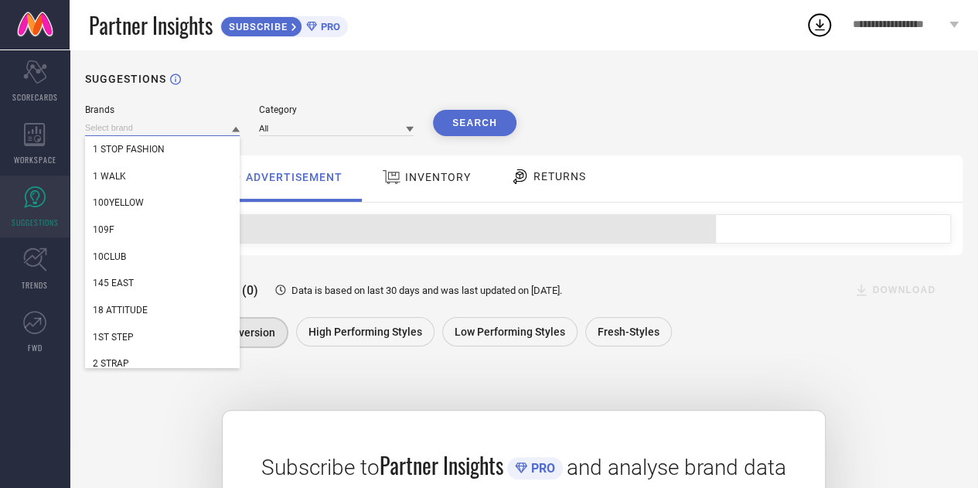
click at [167, 132] on input at bounding box center [162, 128] width 155 height 16
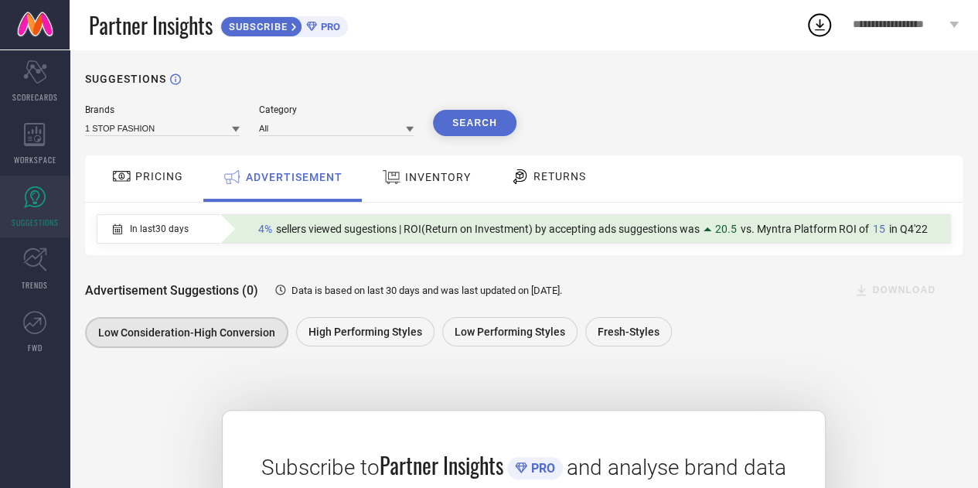
click at [157, 120] on div "1 STOP FASHION" at bounding box center [162, 128] width 155 height 16
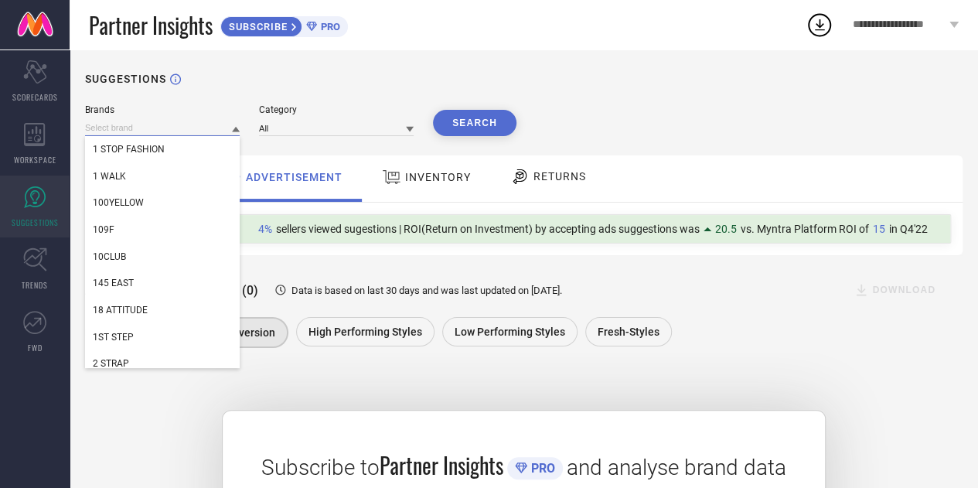
click at [158, 126] on input at bounding box center [162, 128] width 155 height 16
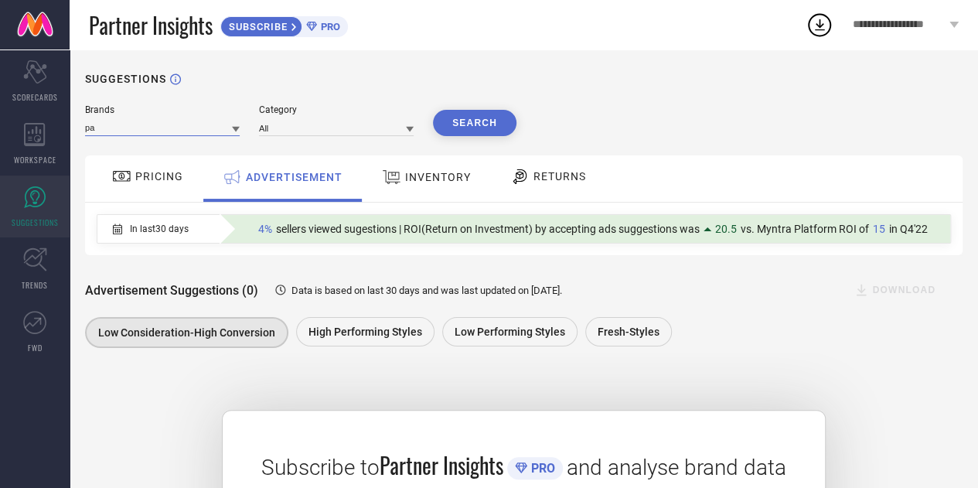
type input "p"
type input "rekha maniyar"
click at [213, 128] on input "rekha maniyar" at bounding box center [162, 128] width 155 height 16
click at [153, 148] on span "REKHA MANIYAR" at bounding box center [128, 149] width 70 height 11
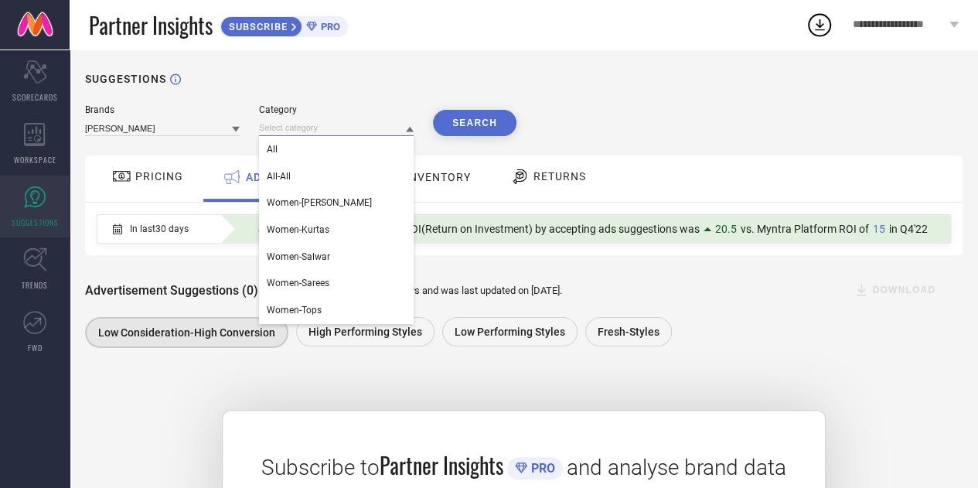
click at [302, 126] on input at bounding box center [336, 128] width 155 height 16
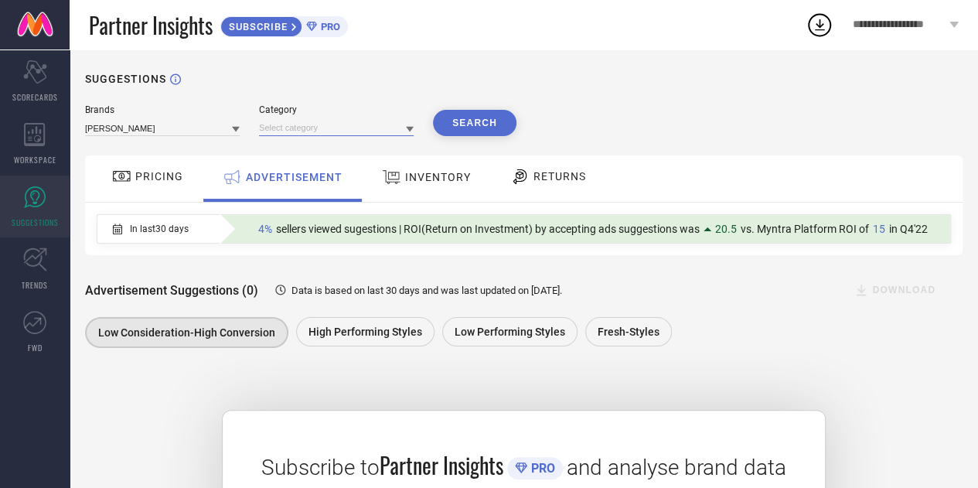
click at [302, 126] on input at bounding box center [336, 128] width 155 height 16
type input "sar"
click at [304, 143] on div "Women-Sarees" at bounding box center [336, 149] width 155 height 26
click at [468, 126] on button "Search" at bounding box center [474, 123] width 83 height 26
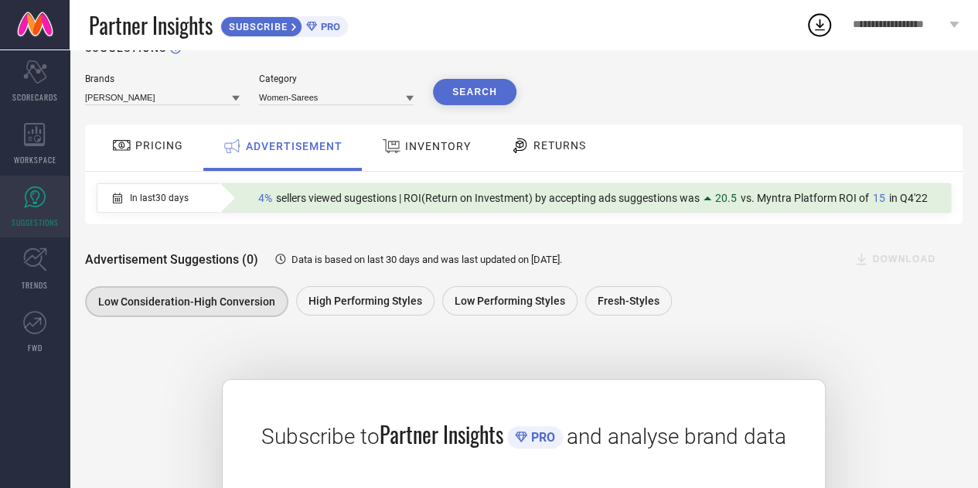
scroll to position [30, 0]
click at [148, 149] on span "PRICING" at bounding box center [159, 146] width 48 height 12
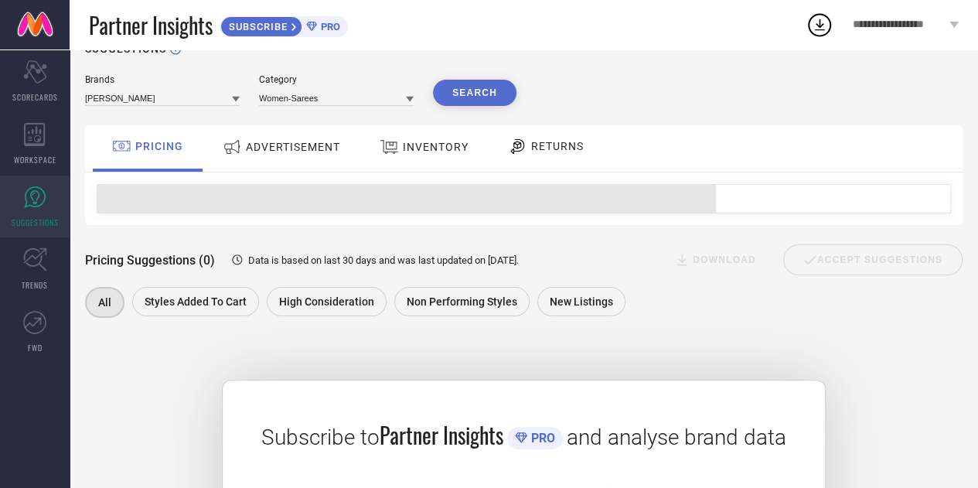
click at [436, 152] on span "INVENTORY" at bounding box center [436, 147] width 66 height 12
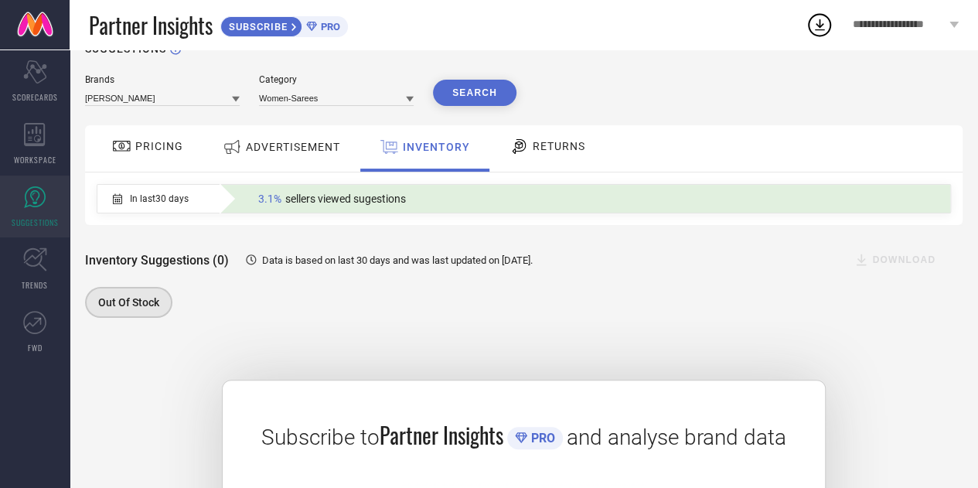
click at [570, 145] on span "RETURNS" at bounding box center [558, 146] width 53 height 12
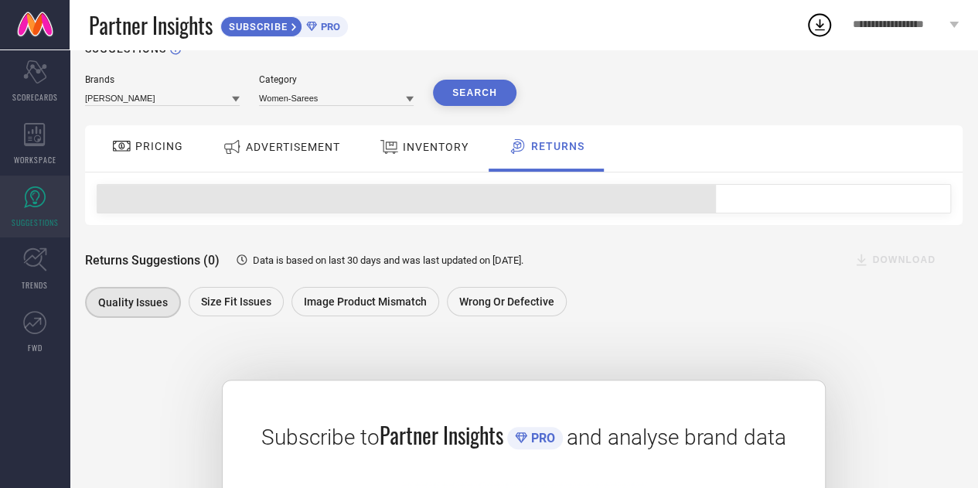
scroll to position [0, 0]
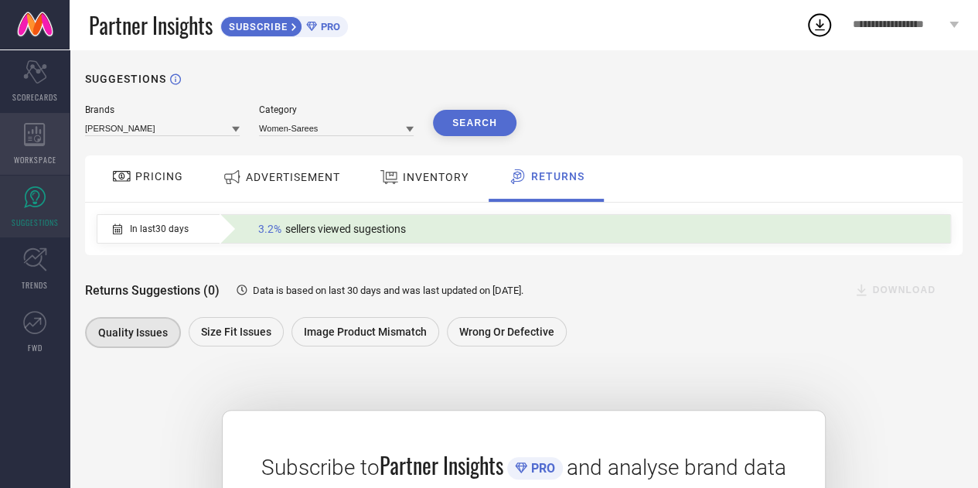
click at [39, 145] on icon at bounding box center [34, 134] width 21 height 23
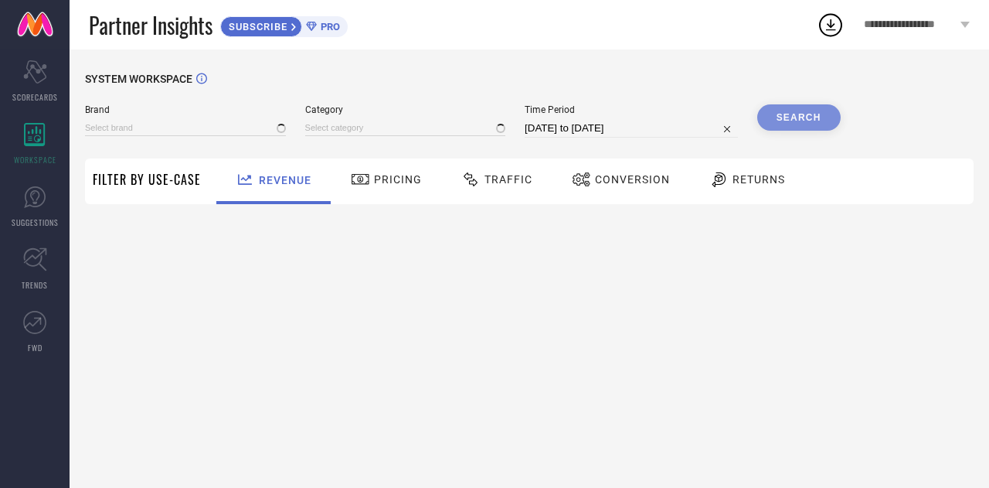
type input "1 STOP FASHION"
type input "All"
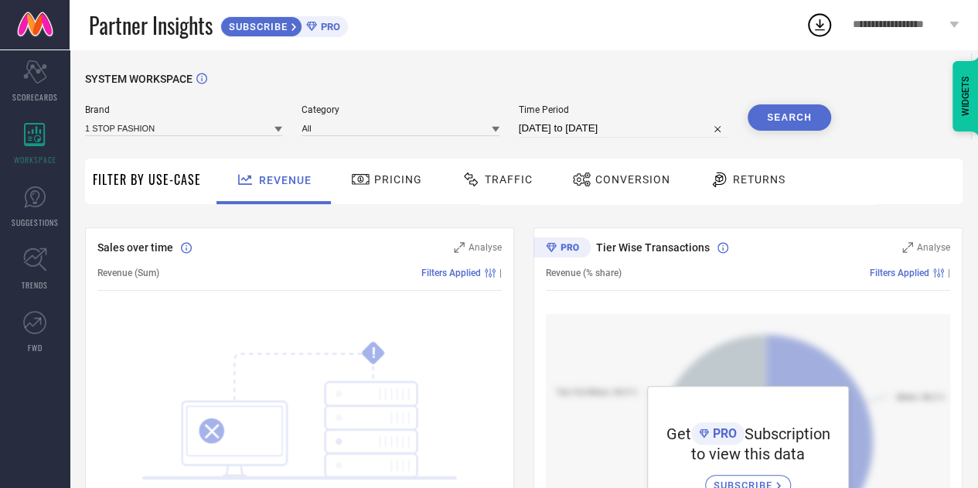
click at [381, 177] on span "Pricing" at bounding box center [398, 179] width 48 height 12
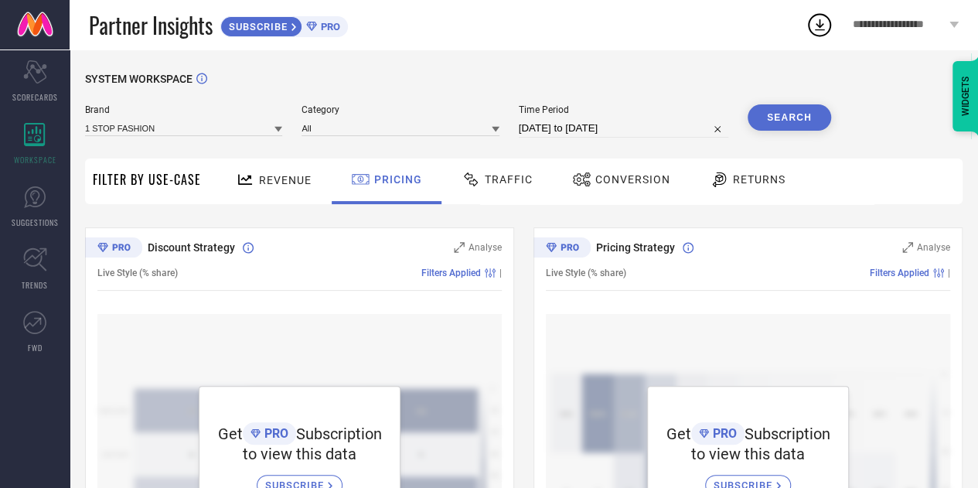
click at [501, 182] on span "Traffic" at bounding box center [509, 179] width 48 height 12
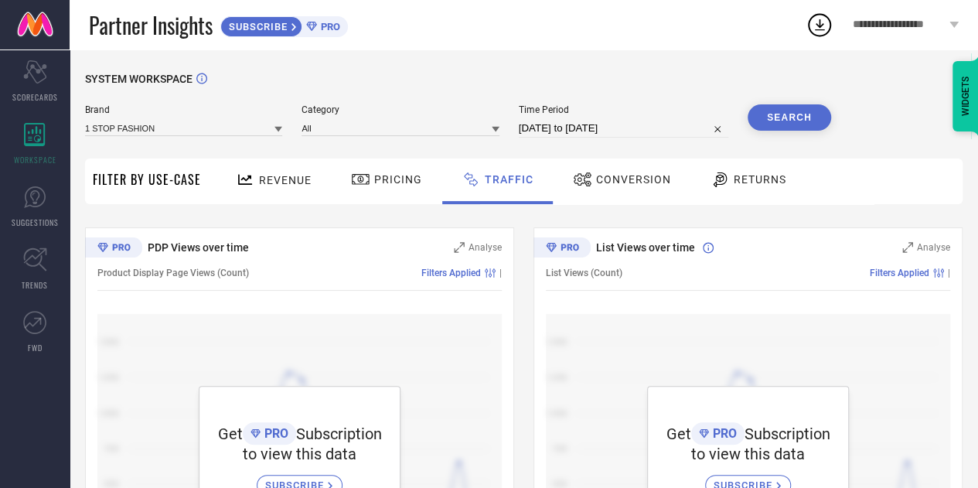
click at [615, 182] on span "Conversion" at bounding box center [633, 179] width 75 height 12
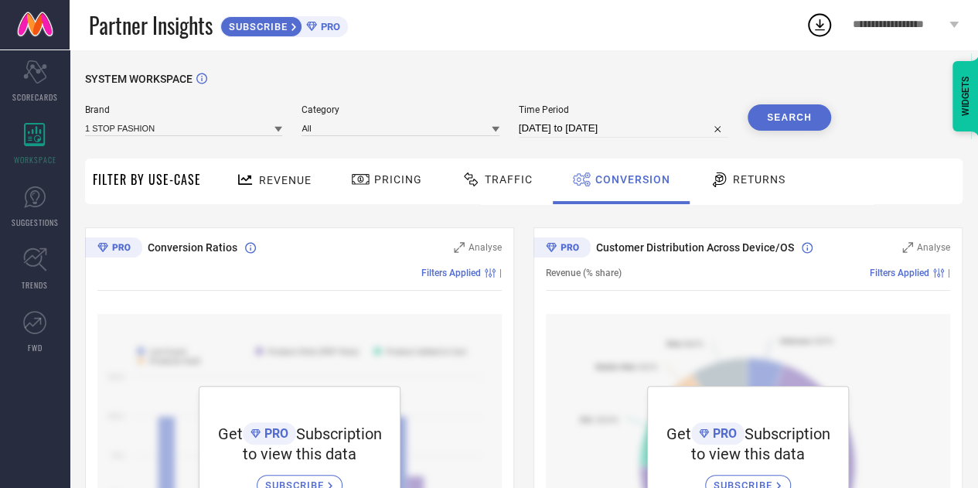
click at [734, 179] on span "Returns" at bounding box center [759, 179] width 53 height 12
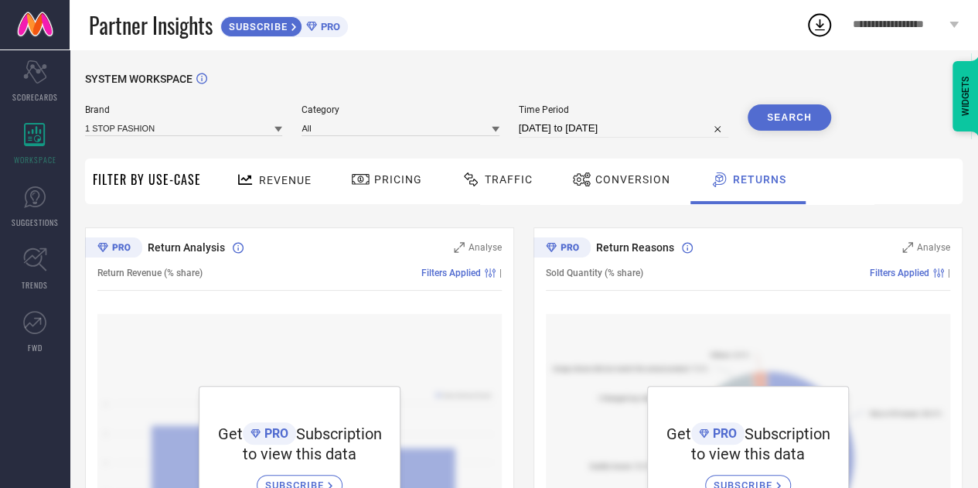
click at [273, 180] on span "Revenue" at bounding box center [285, 180] width 53 height 12
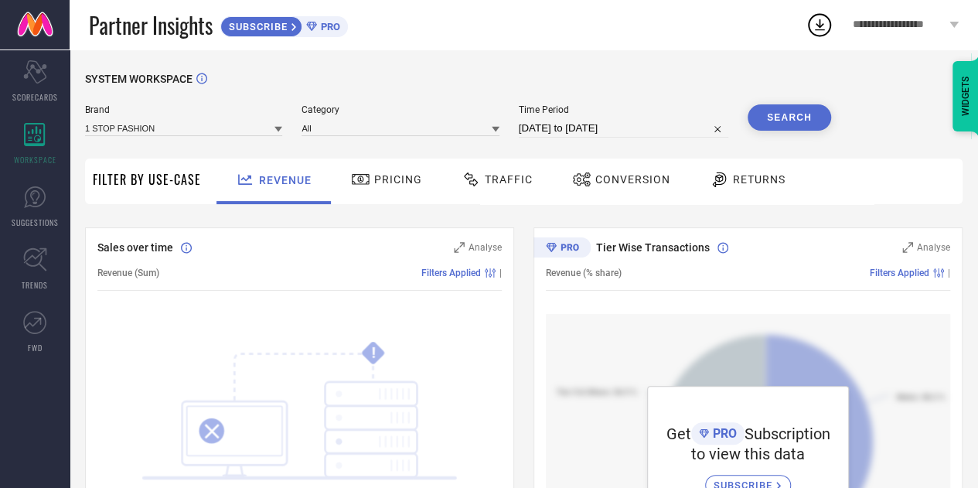
click at [917, 19] on span "**********" at bounding box center [898, 25] width 93 height 13
click at [431, 79] on div "SYSTEM WORKSPACE" at bounding box center [523, 89] width 877 height 32
click at [36, 79] on icon "Scorecard" at bounding box center [35, 71] width 24 height 23
